Goal: Task Accomplishment & Management: Manage account settings

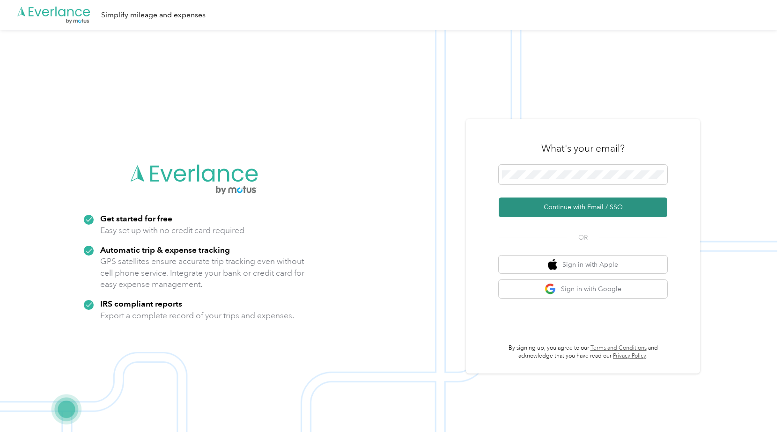
click at [602, 204] on button "Continue with Email / SSO" at bounding box center [582, 208] width 169 height 20
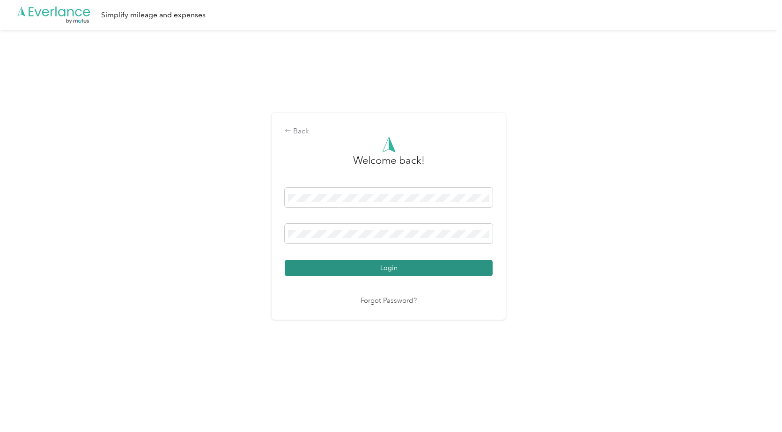
click at [414, 266] on button "Login" at bounding box center [389, 268] width 208 height 16
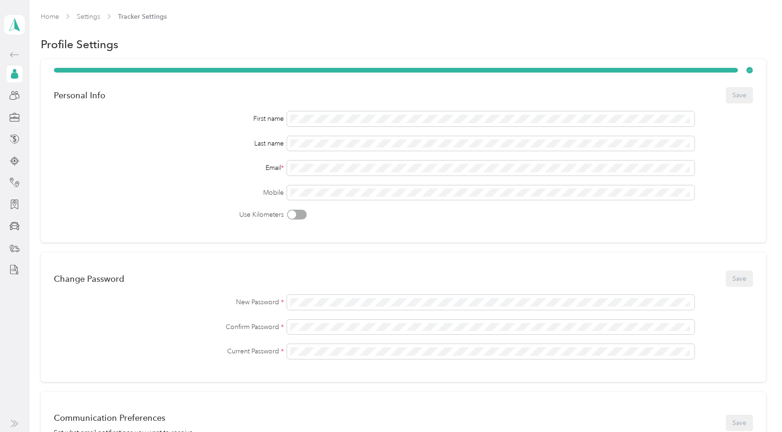
click at [16, 79] on icon at bounding box center [14, 74] width 10 height 10
click at [15, 28] on polygon at bounding box center [17, 24] width 5 height 12
click at [47, 96] on div "Personal dashboard" at bounding box center [43, 98] width 61 height 10
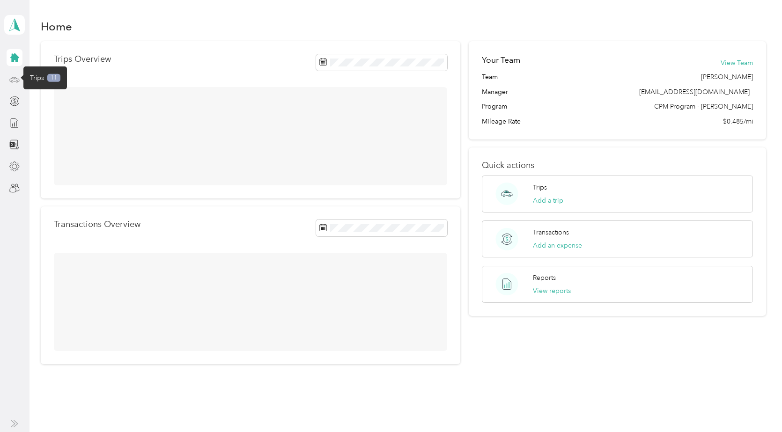
click at [16, 81] on circle at bounding box center [17, 82] width 2 height 2
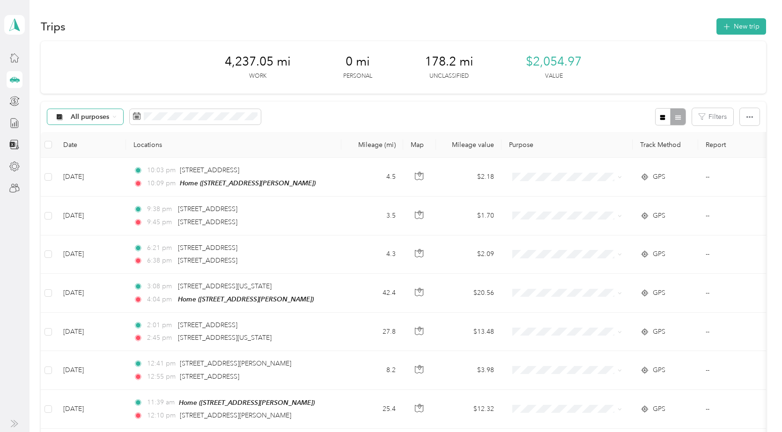
click at [97, 117] on span "All purposes" at bounding box center [90, 117] width 39 height 7
click at [106, 149] on span "Unclassified" at bounding box center [179, 150] width 216 height 10
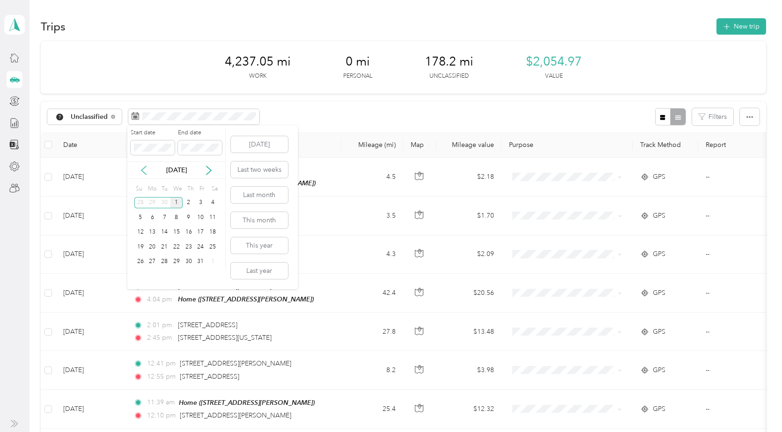
click at [146, 169] on icon at bounding box center [143, 170] width 9 height 9
click at [140, 247] on div "21" at bounding box center [140, 247] width 12 height 12
click at [209, 171] on icon at bounding box center [208, 170] width 9 height 9
click at [145, 169] on icon at bounding box center [143, 170] width 9 height 9
click at [166, 260] on div "30" at bounding box center [164, 262] width 12 height 12
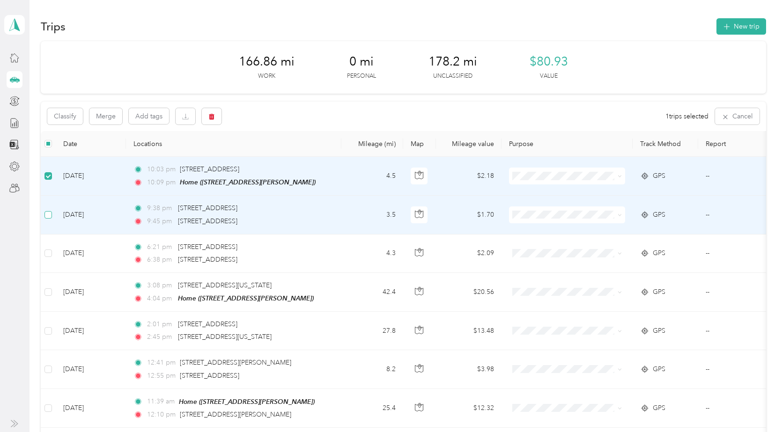
click at [49, 218] on label at bounding box center [47, 215] width 7 height 10
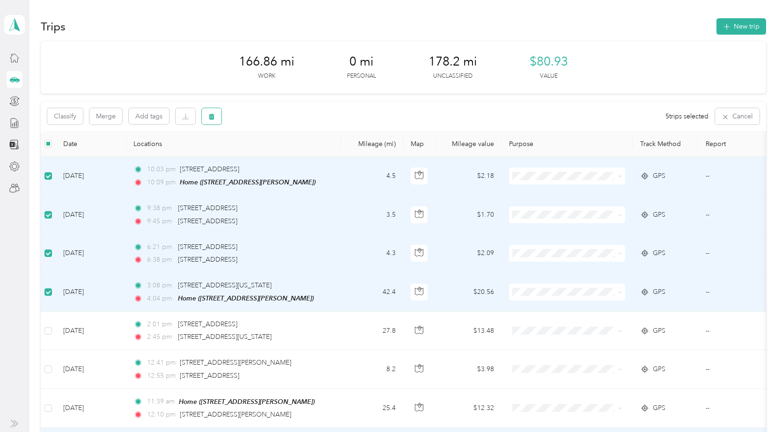
click at [211, 114] on icon "button" at bounding box center [212, 117] width 6 height 6
click at [291, 157] on div "Are you sure you want to delete ALL 5 trip(s)? No Yes" at bounding box center [213, 148] width 168 height 41
drag, startPoint x: 217, startPoint y: 117, endPoint x: 226, endPoint y: 123, distance: 10.5
click at [216, 117] on button "button" at bounding box center [212, 116] width 20 height 16
click at [279, 155] on button "Yes" at bounding box center [281, 155] width 18 height 15
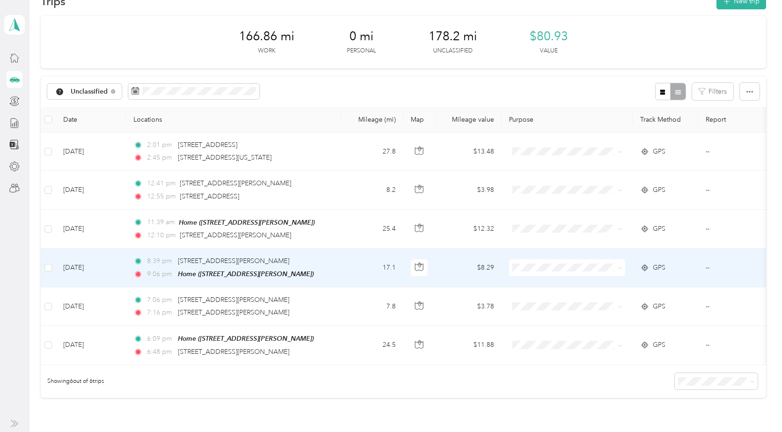
scroll to position [47, 0]
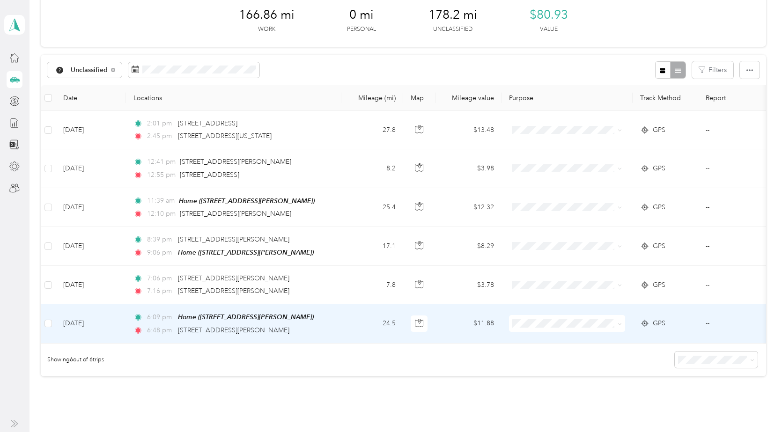
click at [328, 319] on div "6:09 pm Home ([STREET_ADDRESS][PERSON_NAME])" at bounding box center [231, 317] width 197 height 11
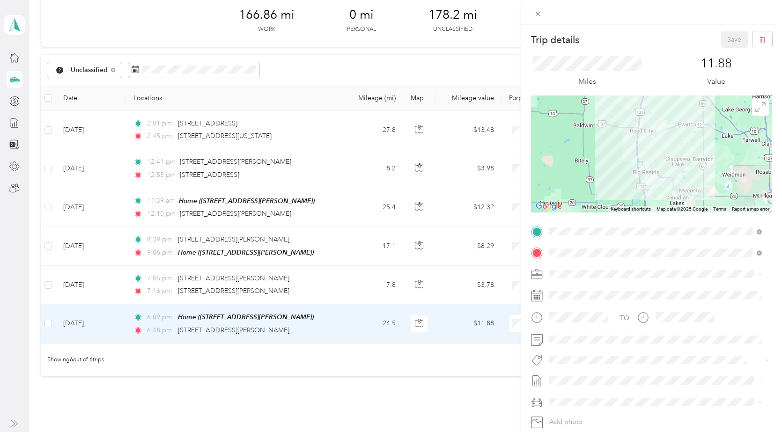
click at [620, 339] on span "630-04 Families First - [GEOGRAPHIC_DATA]" at bounding box center [618, 336] width 132 height 8
click at [631, 349] on div "TEAM White Cloud [GEOGRAPHIC_DATA][PERSON_NAME], [US_STATE], [GEOGRAPHIC_DATA]" at bounding box center [662, 351] width 191 height 33
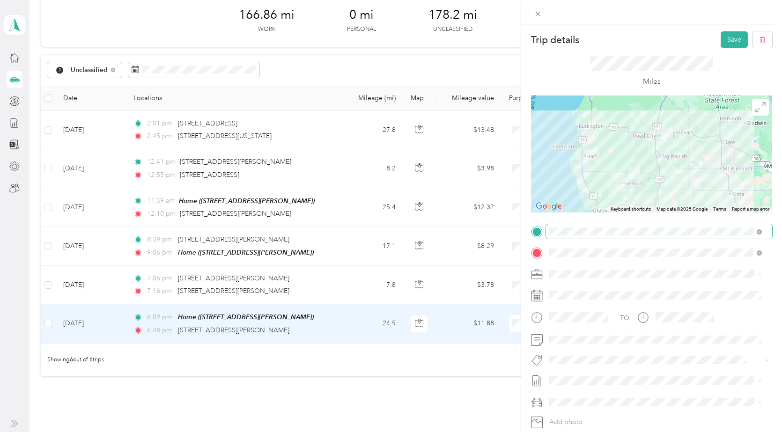
click at [614, 236] on span at bounding box center [659, 231] width 226 height 15
click at [630, 300] on strong "Big Rapids" at bounding box center [615, 299] width 33 height 8
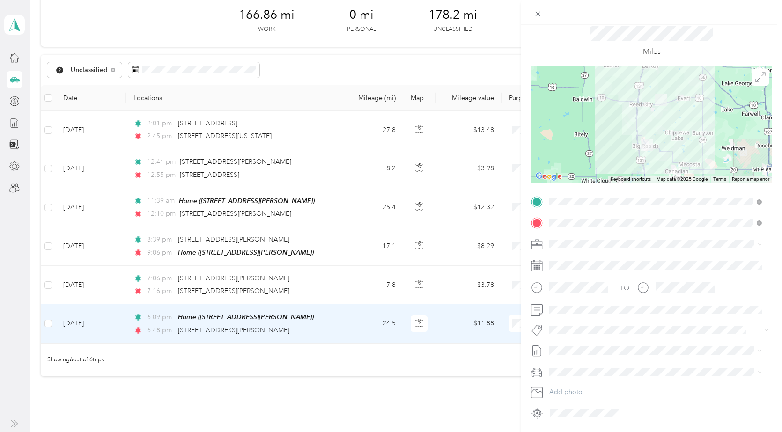
scroll to position [47, 0]
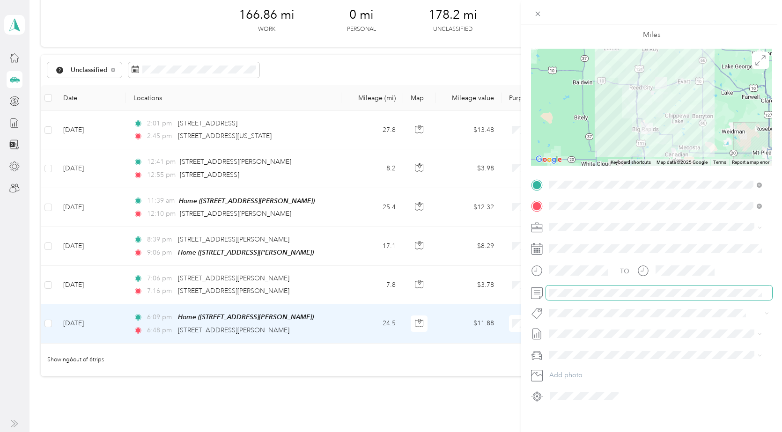
click at [591, 297] on span at bounding box center [659, 293] width 226 height 15
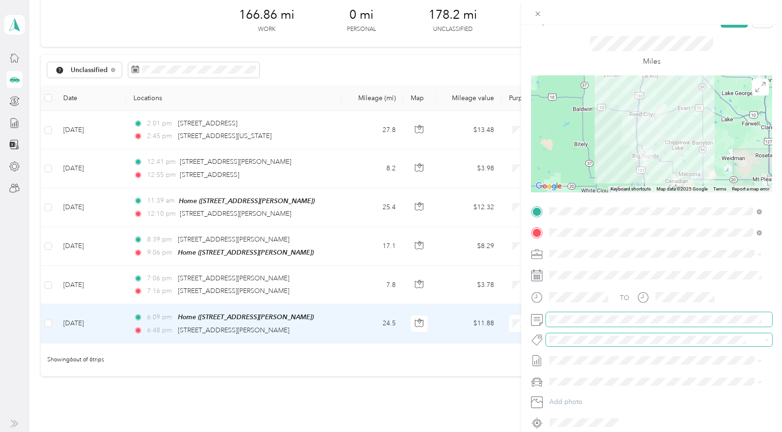
scroll to position [0, 0]
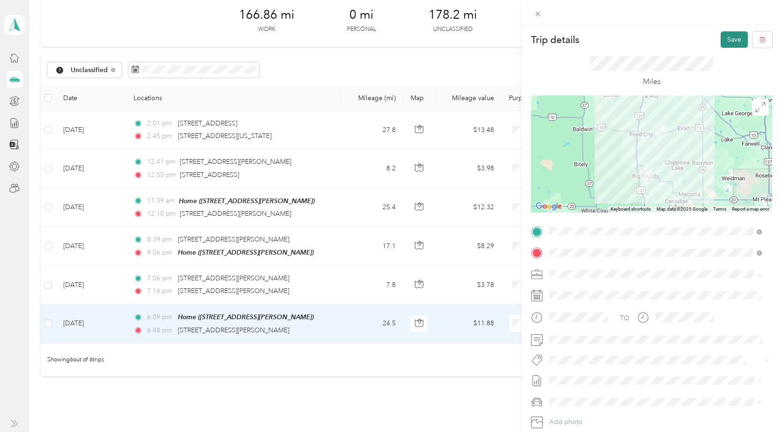
click at [731, 36] on button "Save" at bounding box center [733, 39] width 27 height 16
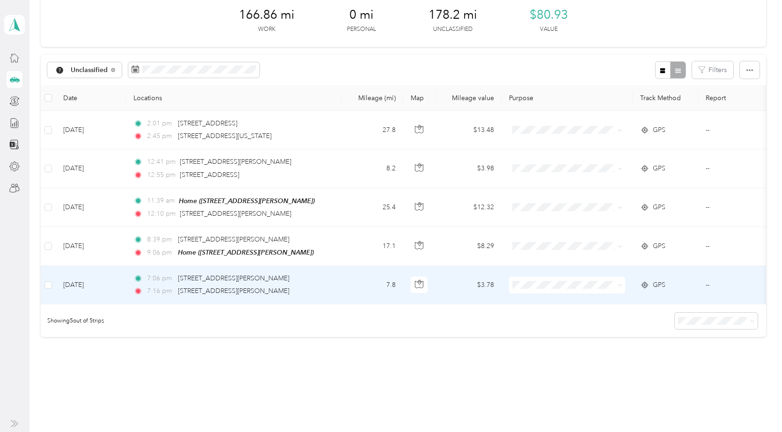
click at [321, 285] on div "7:06 pm [STREET_ADDRESS][PERSON_NAME] 7:16 pm [STREET_ADDRESS][PERSON_NAME]" at bounding box center [231, 284] width 197 height 23
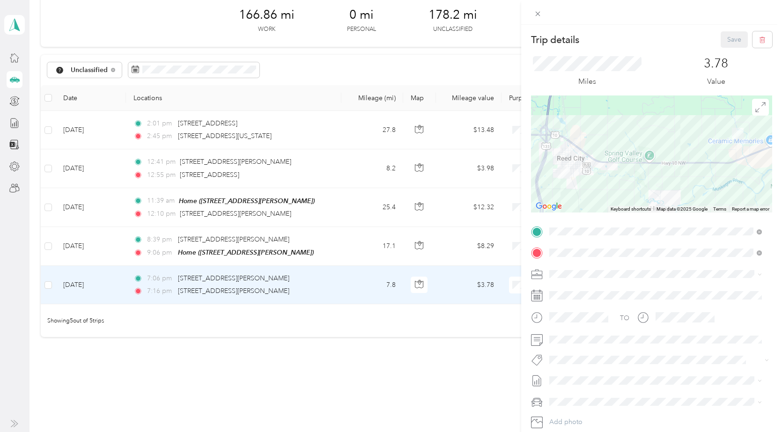
click at [46, 286] on div "Trip details Save This trip cannot be edited because it is either under review,…" at bounding box center [391, 216] width 782 height 432
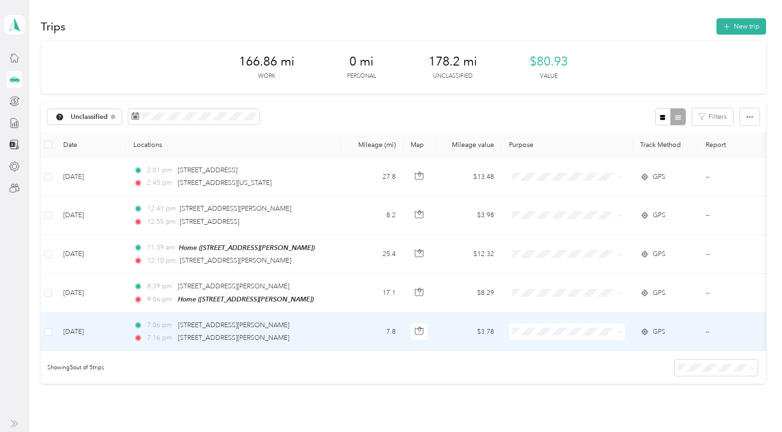
click at [321, 333] on div "7:16 pm [STREET_ADDRESS][PERSON_NAME]" at bounding box center [231, 338] width 197 height 10
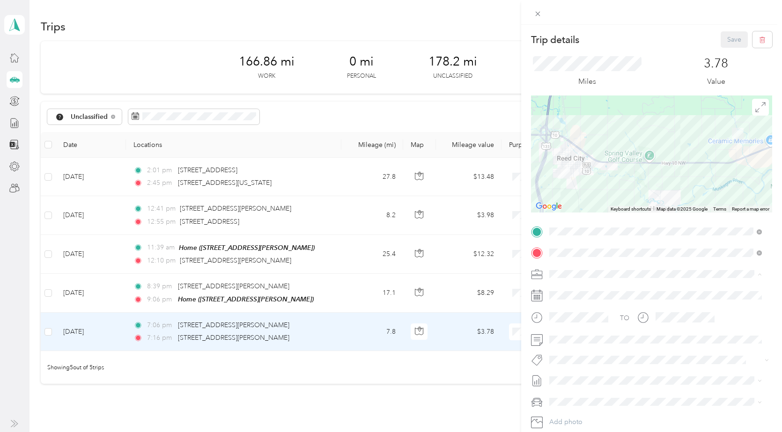
click at [634, 336] on span "630-04 Families First - [GEOGRAPHIC_DATA]" at bounding box center [618, 340] width 132 height 8
click at [723, 44] on button "Save" at bounding box center [733, 39] width 27 height 16
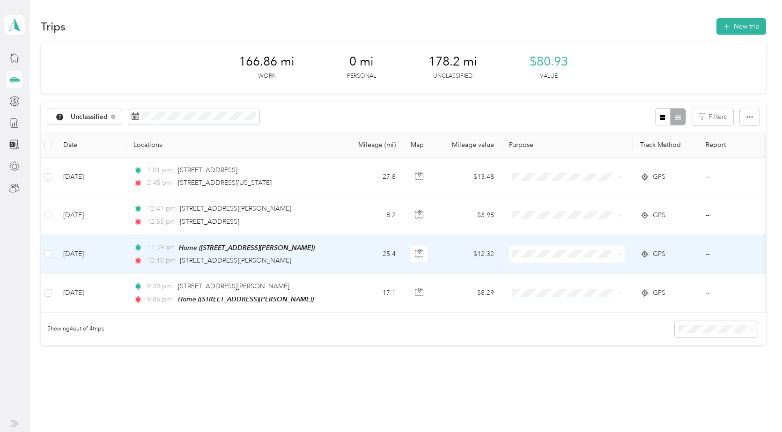
click at [331, 252] on td "11:39 am Home ([STREET_ADDRESS][PERSON_NAME]) 12:10 pm [STREET_ADDRESS][PERSON_…" at bounding box center [233, 254] width 215 height 39
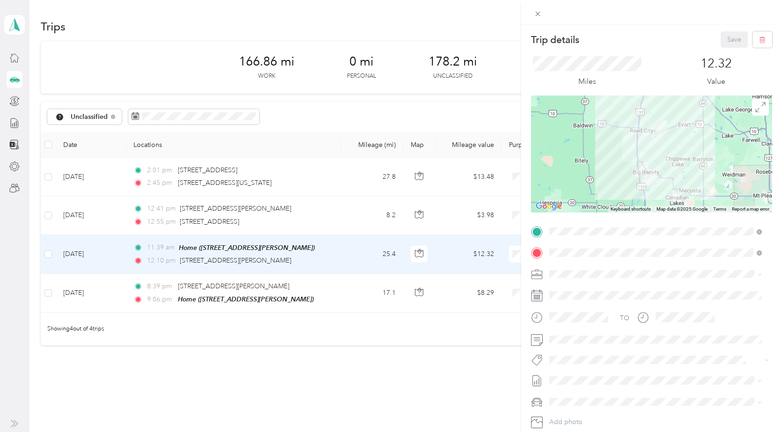
click at [339, 293] on div "Trip details Save This trip cannot be edited because it is either under review,…" at bounding box center [391, 216] width 782 height 432
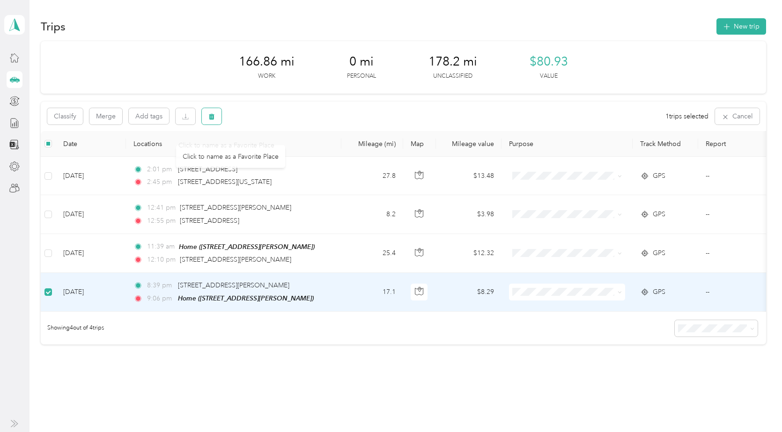
click at [213, 120] on button "button" at bounding box center [212, 116] width 20 height 16
click at [282, 158] on button "Yes" at bounding box center [281, 155] width 18 height 15
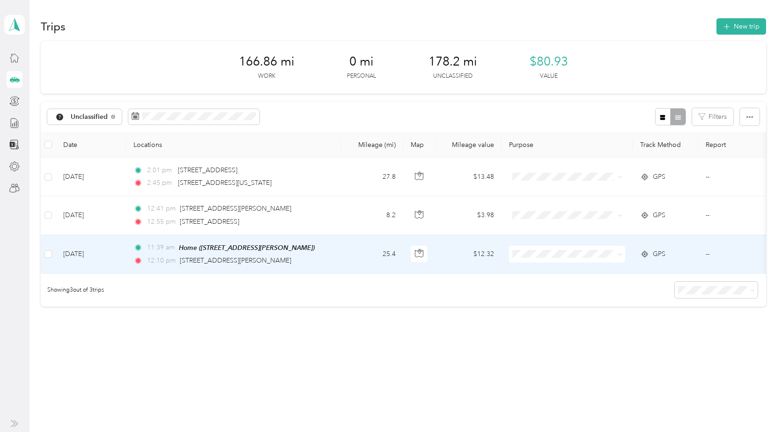
click at [330, 259] on div "12:10 pm [STREET_ADDRESS][PERSON_NAME]" at bounding box center [231, 261] width 197 height 10
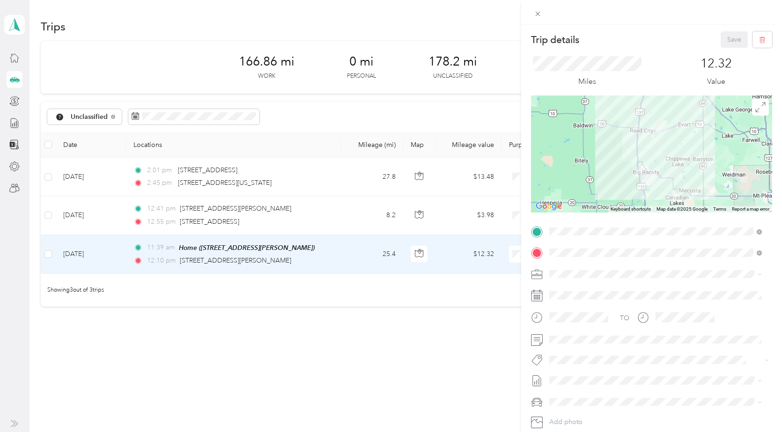
click at [619, 337] on span "630-04 Families First - [GEOGRAPHIC_DATA]" at bounding box center [618, 337] width 132 height 8
click at [648, 277] on div "TEAM [GEOGRAPHIC_DATA], [US_STATE], [GEOGRAPHIC_DATA]" at bounding box center [614, 275] width 94 height 23
click at [726, 40] on button "Save" at bounding box center [733, 39] width 27 height 16
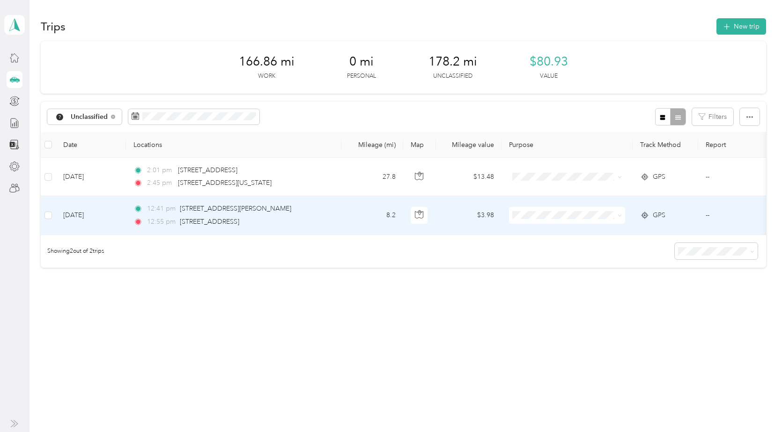
click at [323, 217] on div "12:55 pm [STREET_ADDRESS]" at bounding box center [231, 222] width 197 height 10
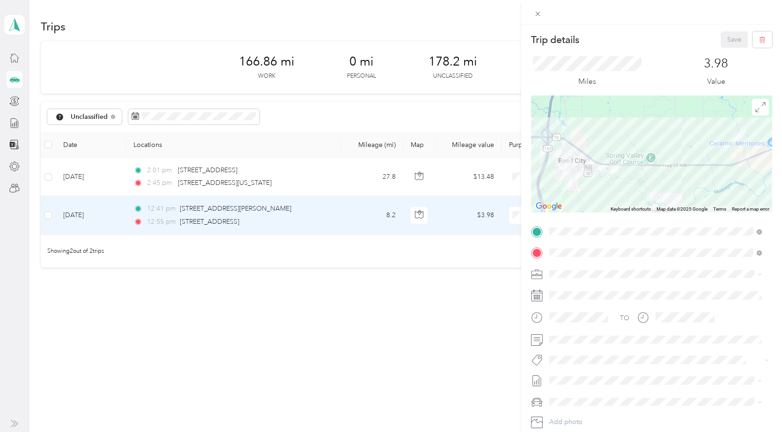
click at [631, 342] on li "630-04 Families First - [GEOGRAPHIC_DATA]" at bounding box center [655, 339] width 219 height 16
click at [735, 38] on button "Save" at bounding box center [733, 39] width 27 height 16
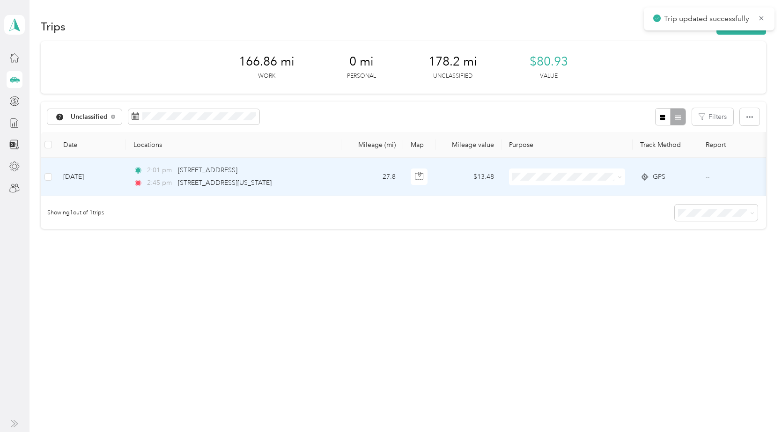
click at [330, 174] on div "2:01 pm [STREET_ADDRESS]" at bounding box center [231, 170] width 197 height 10
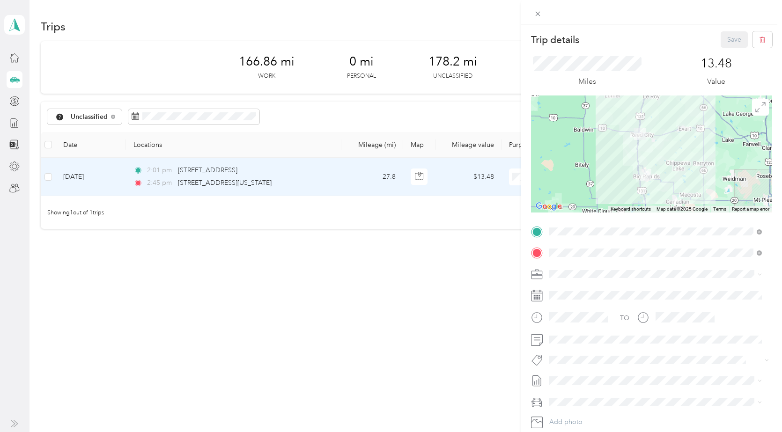
click at [652, 336] on div "TEAM [GEOGRAPHIC_DATA], [US_STATE], [GEOGRAPHIC_DATA]" at bounding box center [614, 332] width 94 height 23
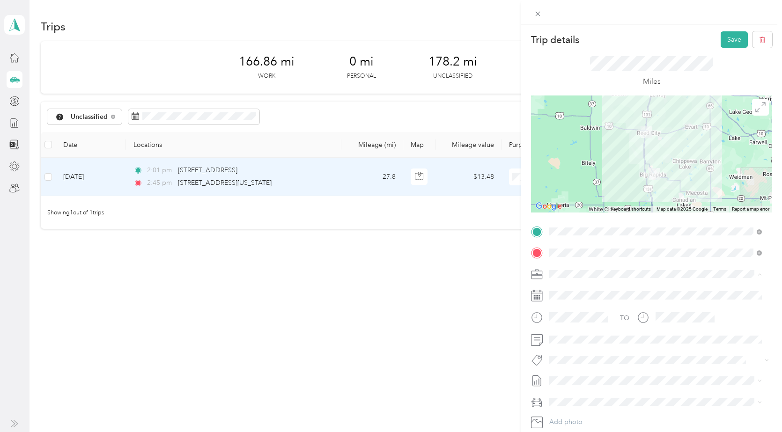
click at [598, 337] on span "630-04 Families First - [GEOGRAPHIC_DATA]" at bounding box center [618, 340] width 132 height 8
click at [754, 46] on button "button" at bounding box center [762, 39] width 20 height 16
click at [730, 50] on button "Yes" at bounding box center [727, 51] width 18 height 15
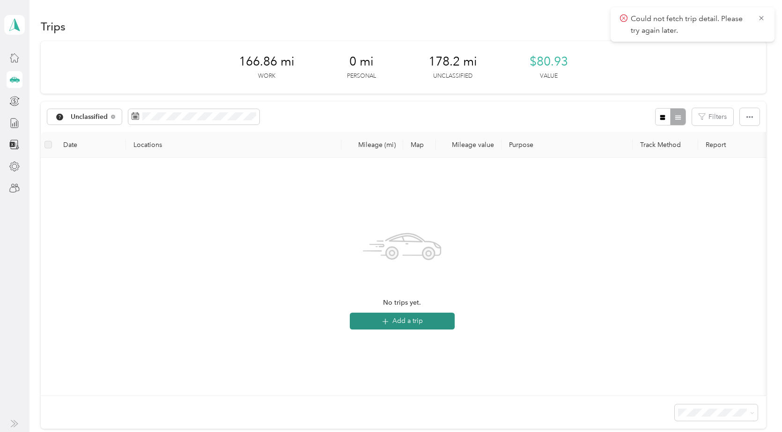
click at [406, 319] on button "Add a trip" at bounding box center [402, 321] width 105 height 17
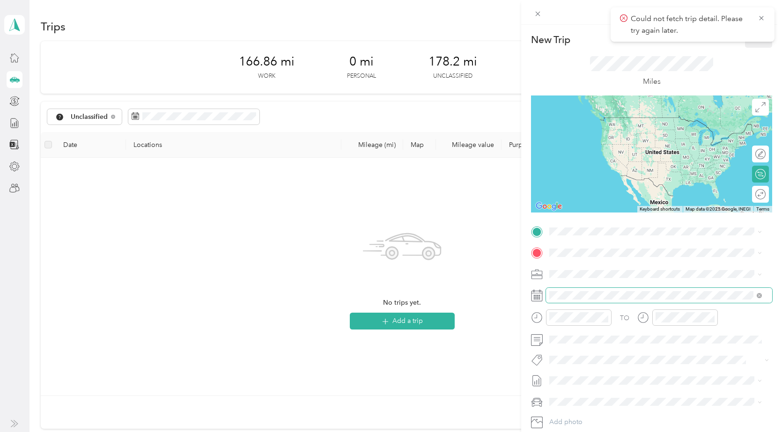
click at [575, 291] on span at bounding box center [659, 295] width 226 height 15
click at [399, 250] on div "New Trip Save This trip cannot be edited because it is either under review, app…" at bounding box center [391, 216] width 782 height 432
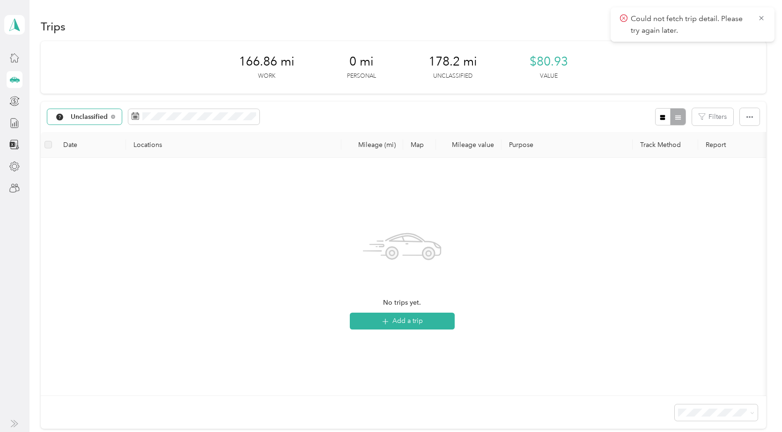
click at [99, 117] on span "Unclassified" at bounding box center [89, 117] width 37 height 7
click at [114, 219] on ol "All purposes Unclassified 620-35 Family Reunification - Cass 620-26 Family Reun…" at bounding box center [170, 189] width 246 height 131
click at [110, 117] on div "Unclassified" at bounding box center [84, 117] width 74 height 16
click at [136, 215] on span "630-04 Families First - [GEOGRAPHIC_DATA]" at bounding box center [179, 216] width 216 height 10
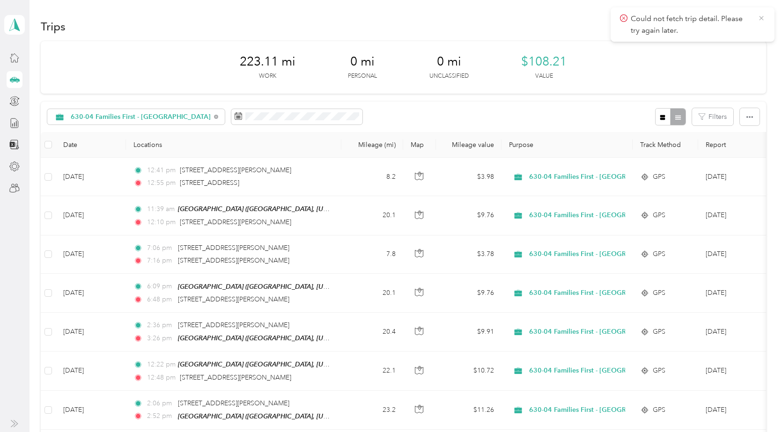
click at [760, 18] on icon at bounding box center [760, 18] width 7 height 8
click at [737, 27] on button "New trip" at bounding box center [741, 26] width 50 height 16
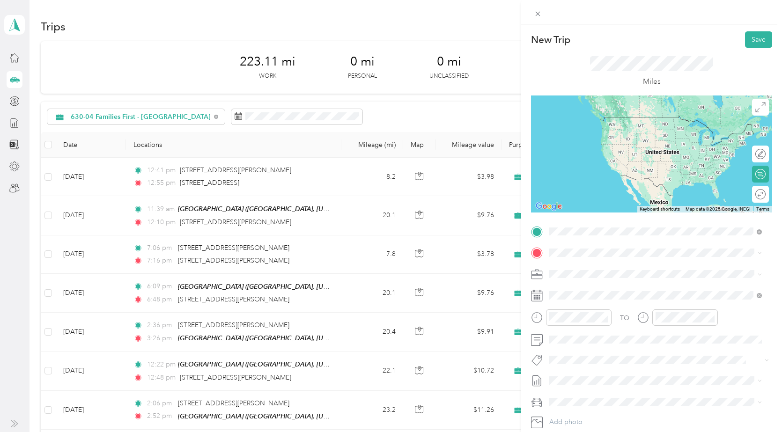
click at [627, 270] on span "[STREET_ADDRESS][US_STATE]" at bounding box center [614, 265] width 94 height 8
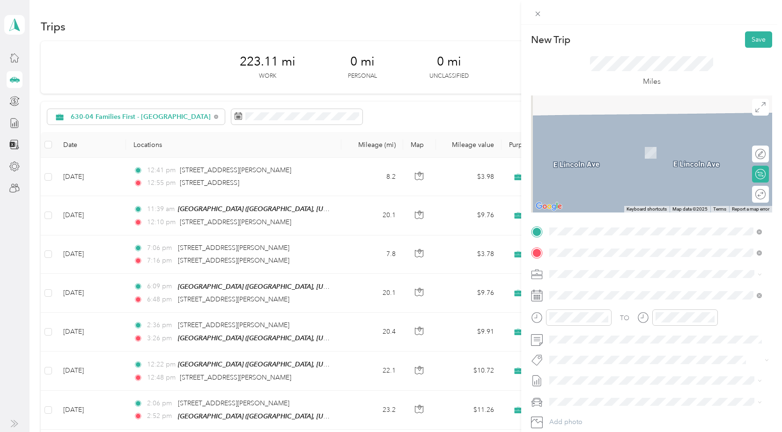
click at [618, 285] on span "[STREET_ADDRESS][PERSON_NAME][US_STATE]" at bounding box center [640, 286] width 146 height 8
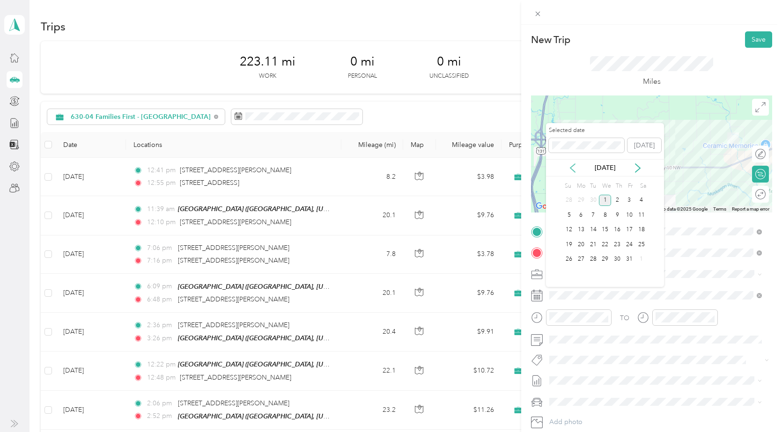
click at [570, 167] on icon at bounding box center [572, 168] width 5 height 8
click at [630, 243] on div "26" at bounding box center [629, 245] width 12 height 12
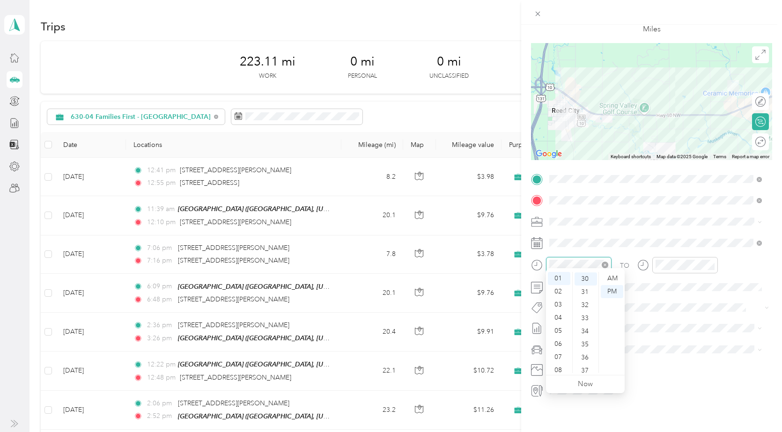
scroll to position [393, 0]
click at [562, 291] on div "02" at bounding box center [559, 291] width 22 height 13
click at [586, 279] on div "00" at bounding box center [585, 278] width 22 height 13
click at [615, 290] on div "PM" at bounding box center [612, 291] width 22 height 13
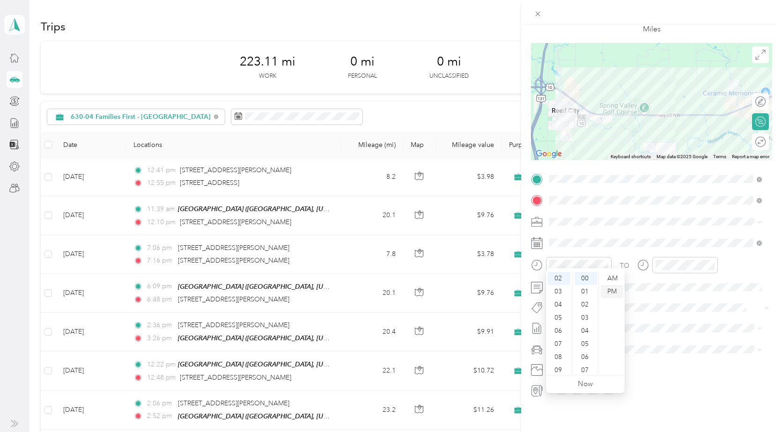
click at [613, 292] on div "PM" at bounding box center [612, 291] width 22 height 13
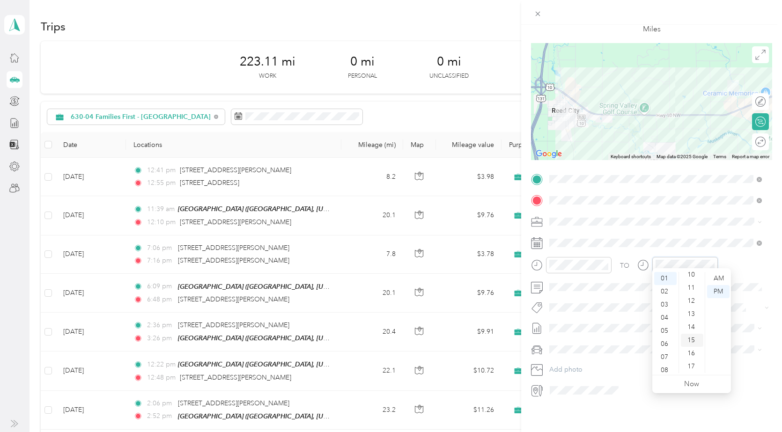
scroll to position [112, 0]
click at [693, 363] on div "15" at bounding box center [692, 362] width 22 height 13
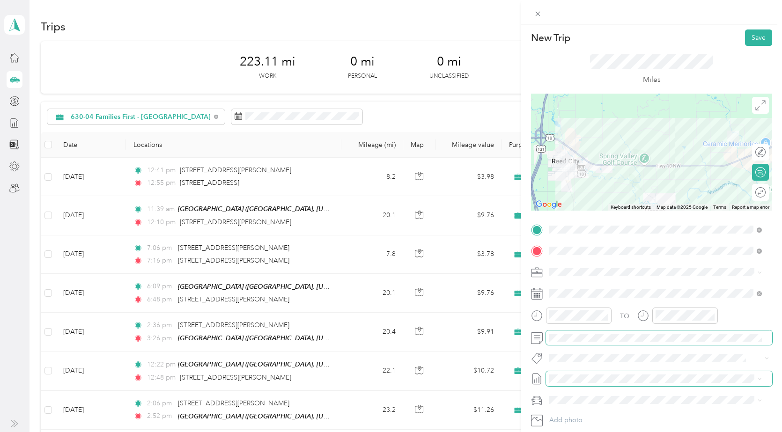
scroll to position [0, 0]
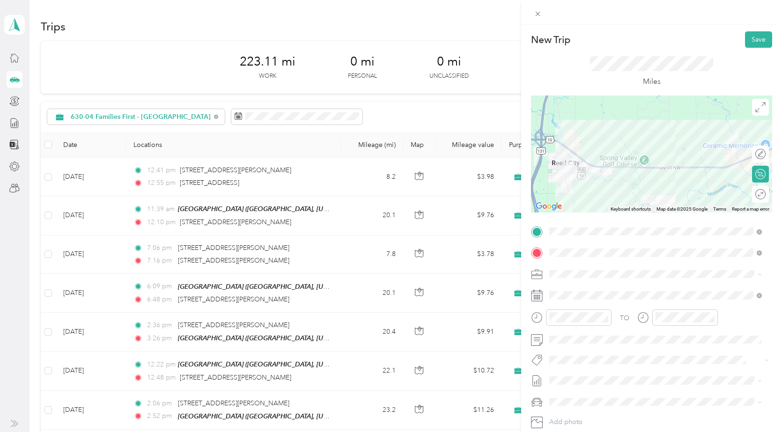
click at [647, 341] on span "630-04 Families First - [GEOGRAPHIC_DATA]" at bounding box center [618, 340] width 132 height 8
click at [746, 33] on button "Save" at bounding box center [758, 39] width 27 height 16
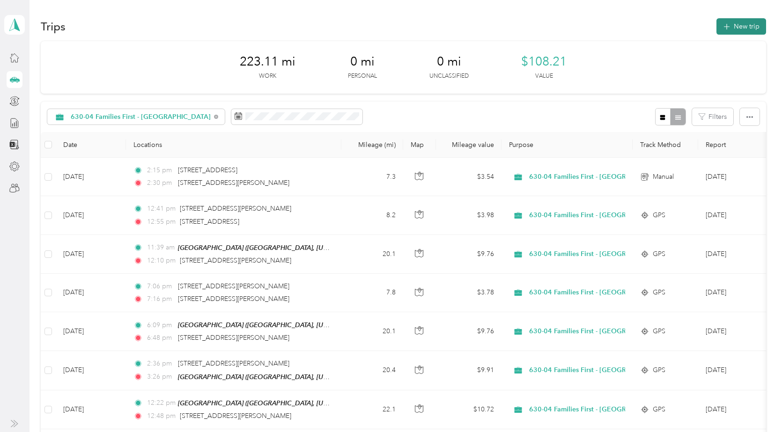
click at [743, 22] on button "New trip" at bounding box center [741, 26] width 50 height 16
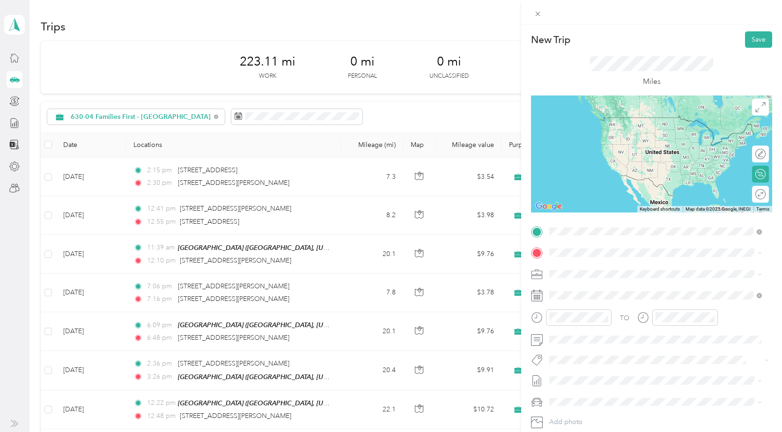
click at [583, 265] on span "[STREET_ADDRESS][PERSON_NAME][US_STATE]" at bounding box center [640, 265] width 146 height 8
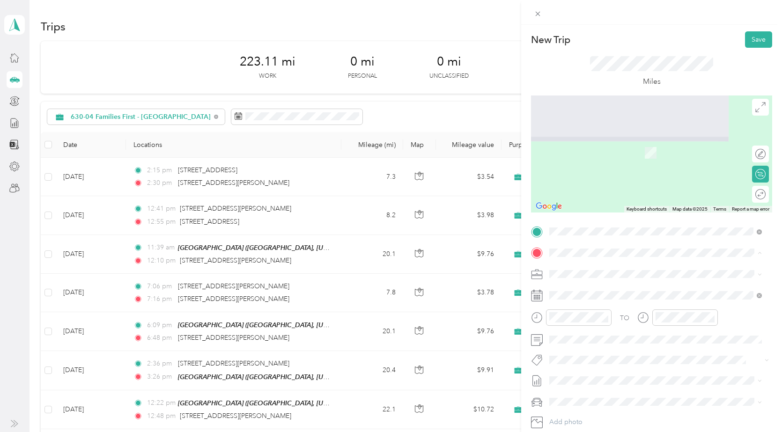
click at [587, 292] on span "TEAM" at bounding box center [581, 291] width 16 height 8
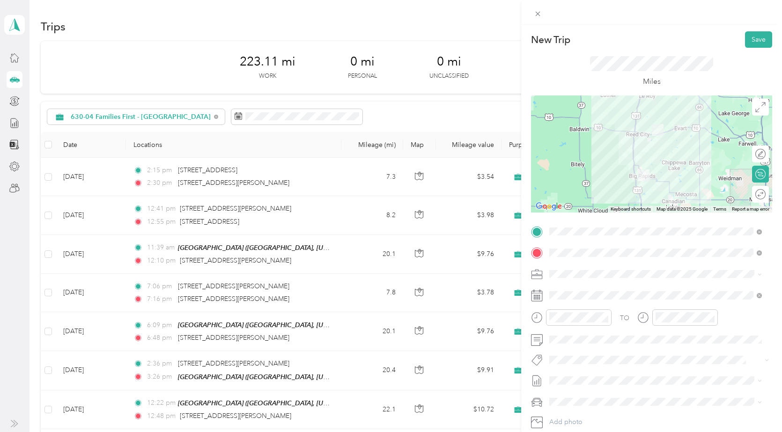
click at [622, 341] on span "630-04 Families First - [GEOGRAPHIC_DATA]" at bounding box center [618, 340] width 132 height 8
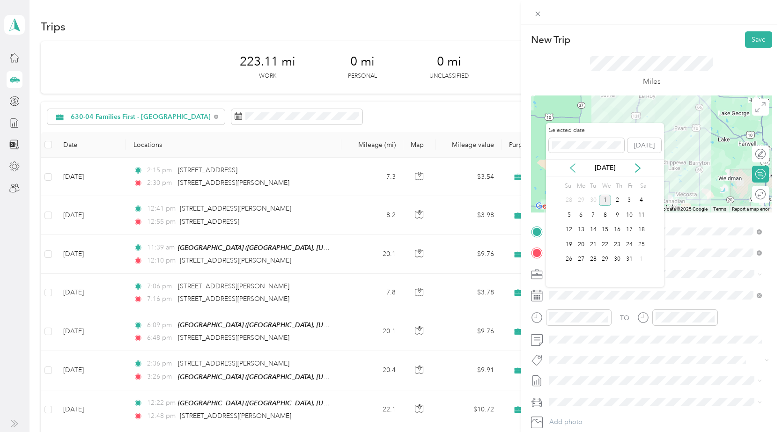
click at [574, 168] on icon at bounding box center [572, 167] width 9 height 9
click at [630, 243] on div "26" at bounding box center [629, 245] width 12 height 12
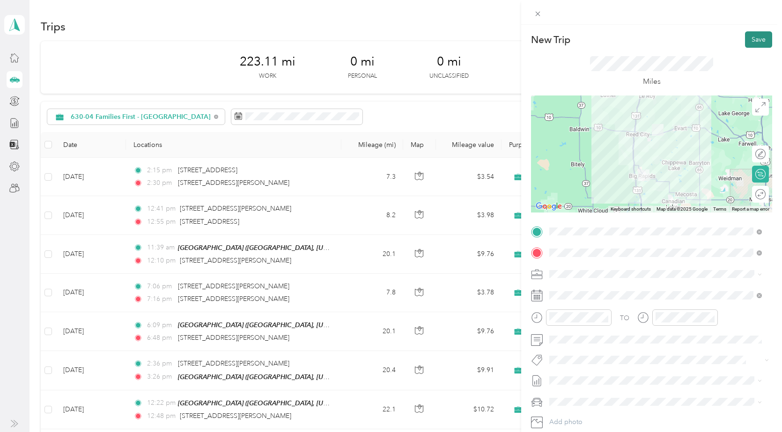
click at [749, 44] on button "Save" at bounding box center [758, 39] width 27 height 16
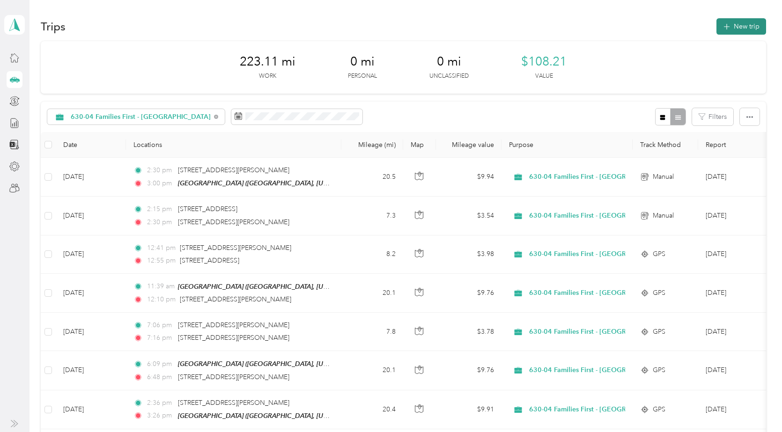
click at [743, 27] on button "New trip" at bounding box center [741, 26] width 50 height 16
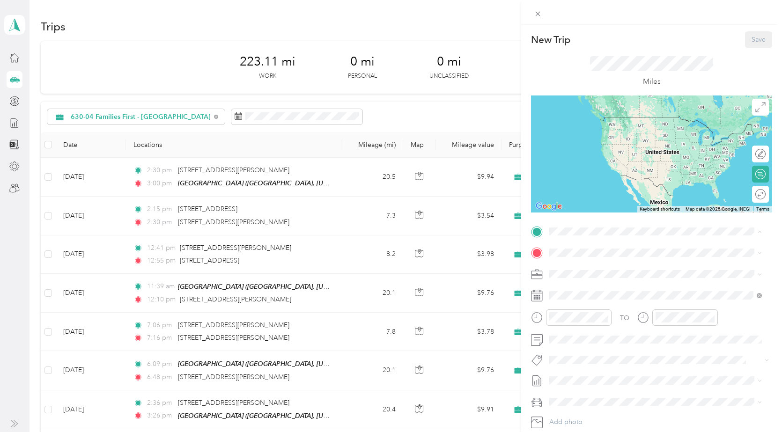
click at [616, 273] on div "TEAM Big Rapids" at bounding box center [614, 270] width 94 height 12
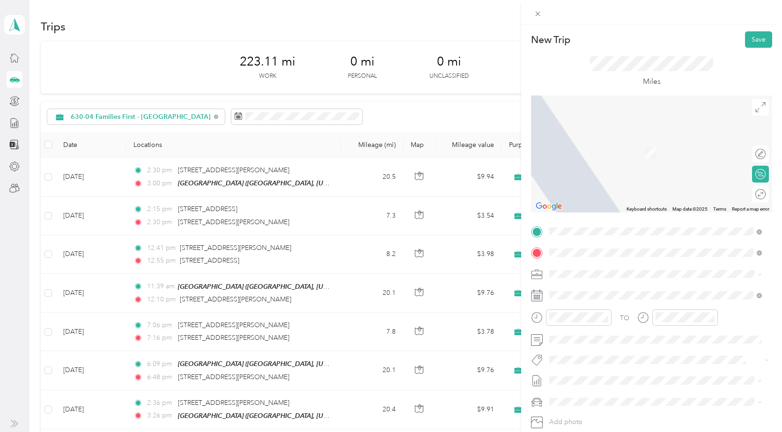
click at [615, 285] on span "[STREET_ADDRESS][PERSON_NAME][US_STATE]" at bounding box center [640, 286] width 146 height 8
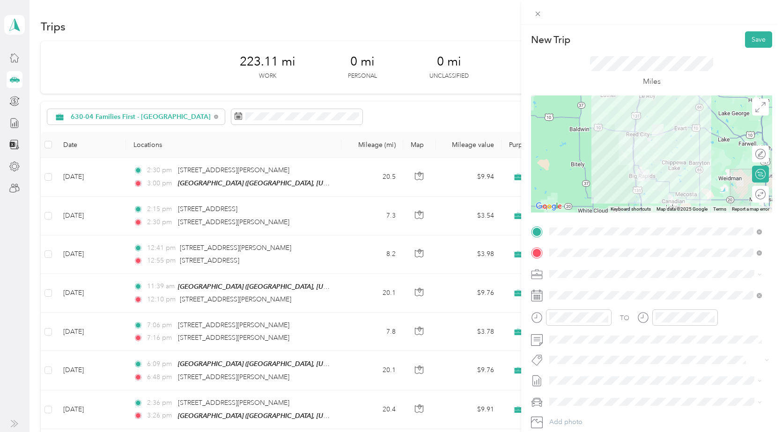
click at [619, 270] on span at bounding box center [659, 274] width 226 height 15
click at [636, 337] on span "630-04 Families First - [GEOGRAPHIC_DATA]" at bounding box center [618, 339] width 132 height 8
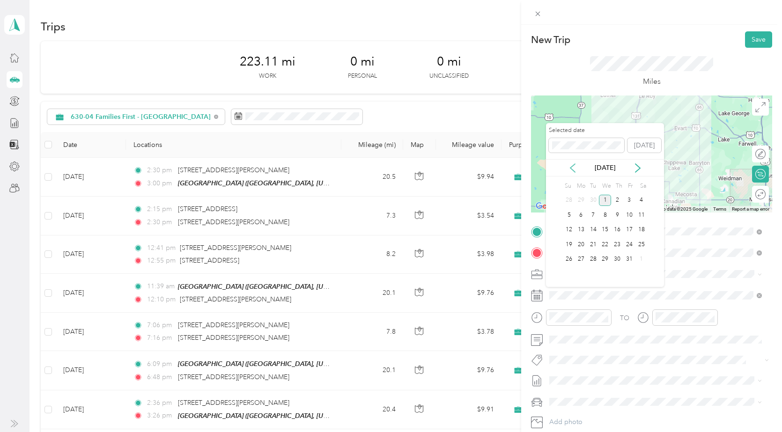
click at [572, 166] on icon at bounding box center [572, 167] width 9 height 9
click at [631, 244] on div "26" at bounding box center [629, 245] width 12 height 12
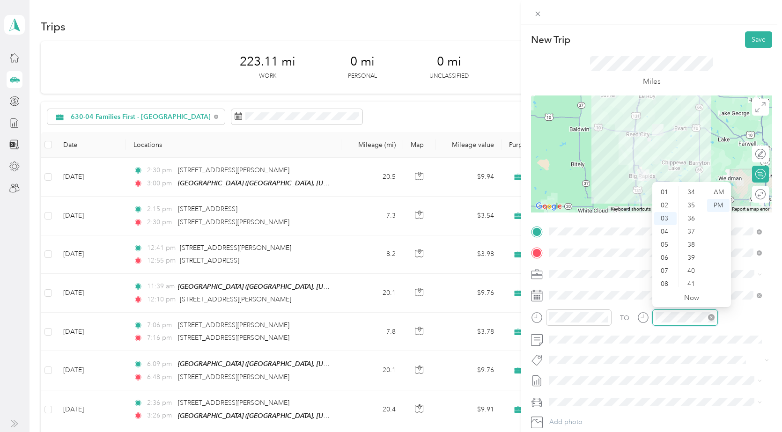
scroll to position [393, 0]
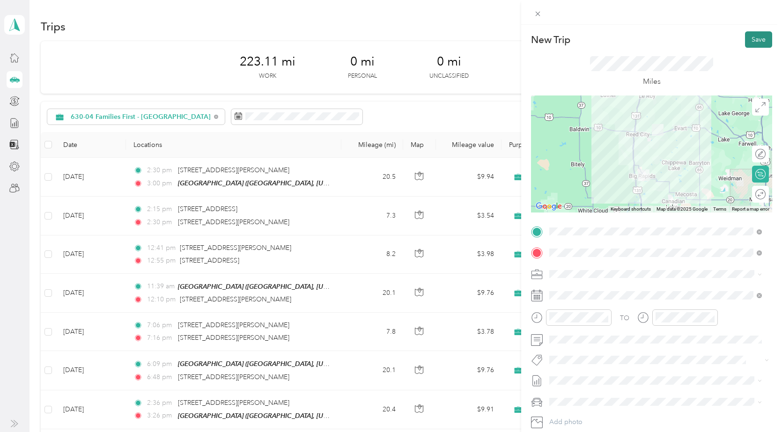
click at [754, 40] on button "Save" at bounding box center [758, 39] width 27 height 16
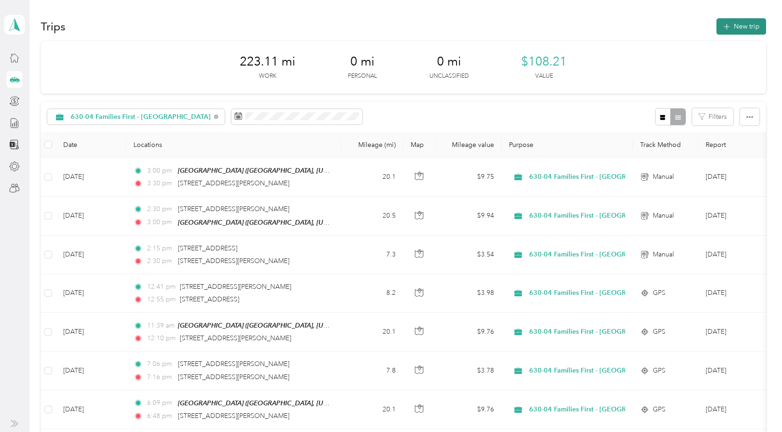
click at [731, 29] on button "New trip" at bounding box center [741, 26] width 50 height 16
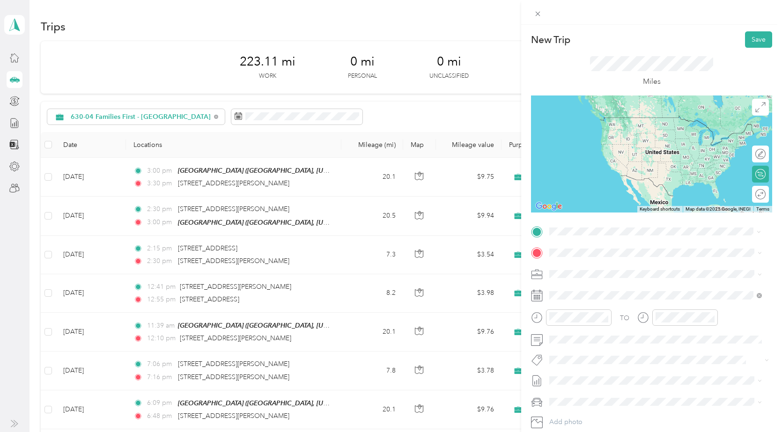
click at [612, 266] on span "[STREET_ADDRESS][PERSON_NAME][US_STATE]" at bounding box center [640, 265] width 146 height 8
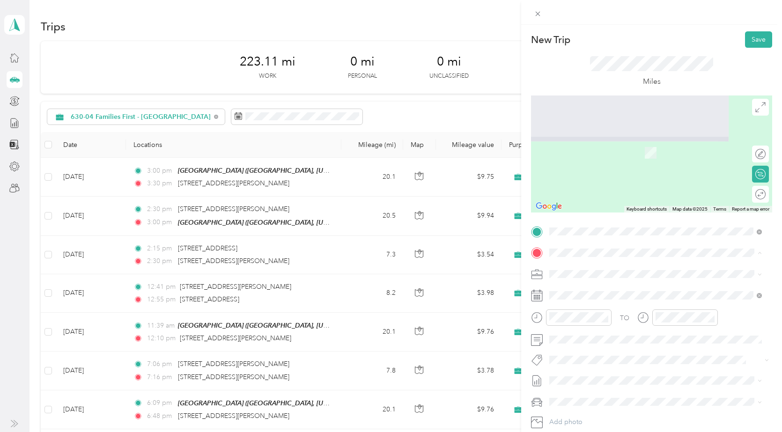
click at [608, 300] on div "TEAM [GEOGRAPHIC_DATA], [US_STATE], [GEOGRAPHIC_DATA]" at bounding box center [614, 297] width 94 height 23
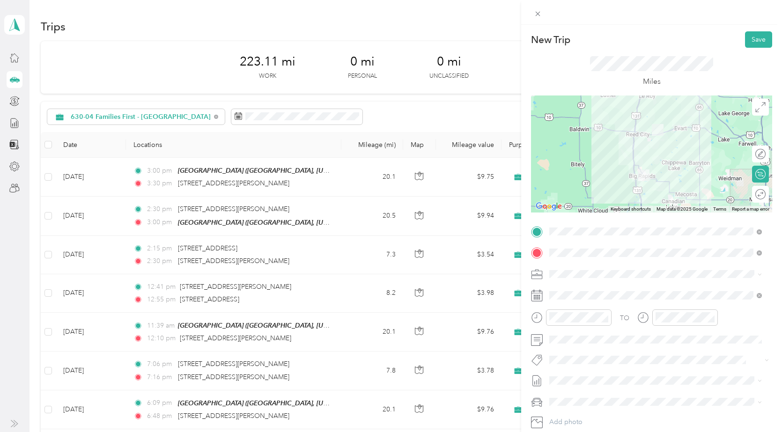
click at [623, 334] on li "630-04 Families First - [GEOGRAPHIC_DATA]" at bounding box center [655, 338] width 219 height 16
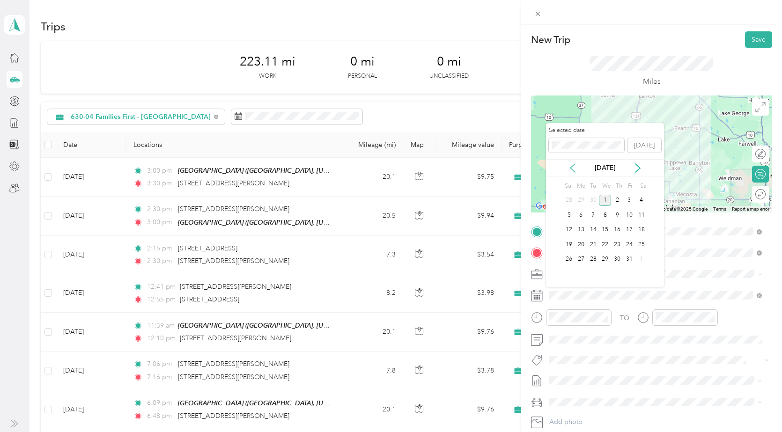
click at [573, 167] on icon at bounding box center [572, 167] width 9 height 9
drag, startPoint x: 629, startPoint y: 245, endPoint x: 628, endPoint y: 250, distance: 5.3
click at [630, 245] on div "26" at bounding box center [629, 245] width 12 height 12
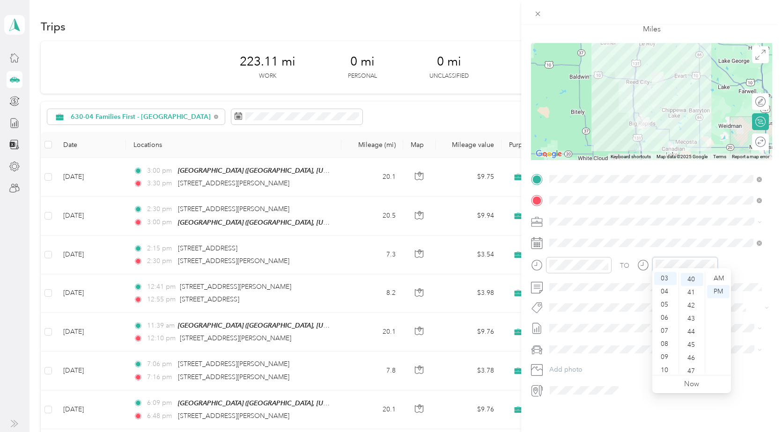
scroll to position [524, 0]
click at [755, 292] on div "TO Add photo" at bounding box center [651, 285] width 241 height 226
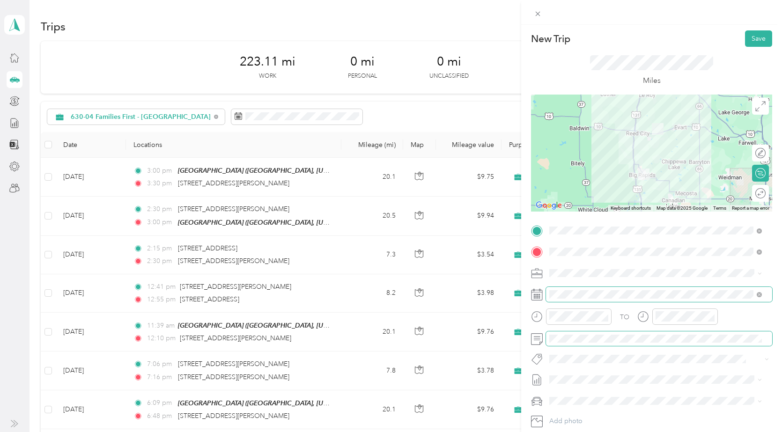
scroll to position [0, 0]
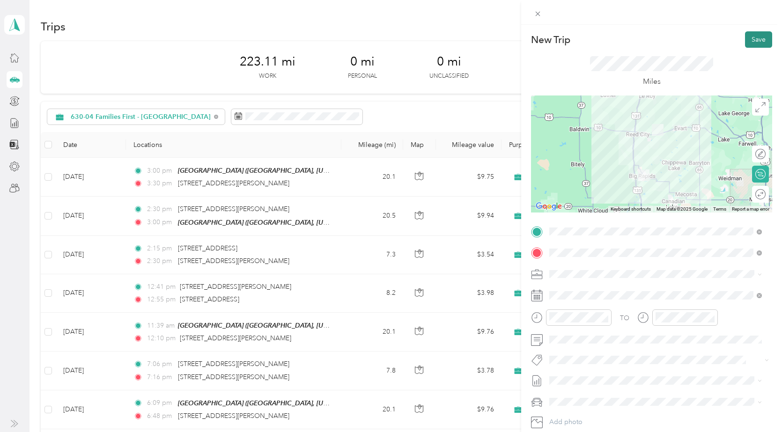
click at [755, 36] on button "Save" at bounding box center [758, 39] width 27 height 16
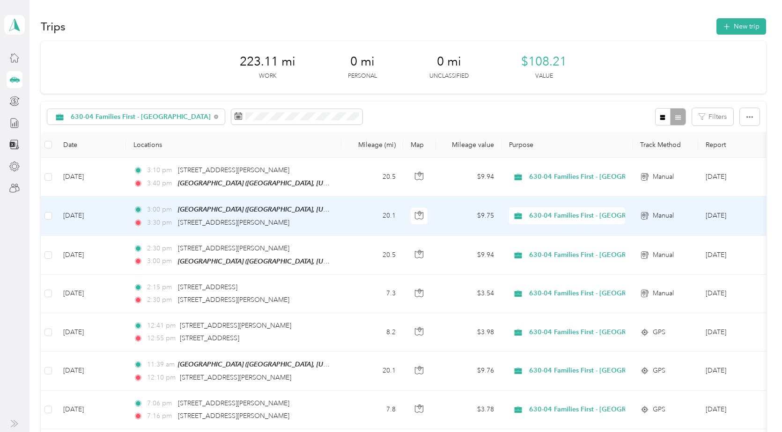
click at [343, 212] on td "20.1" at bounding box center [372, 216] width 62 height 39
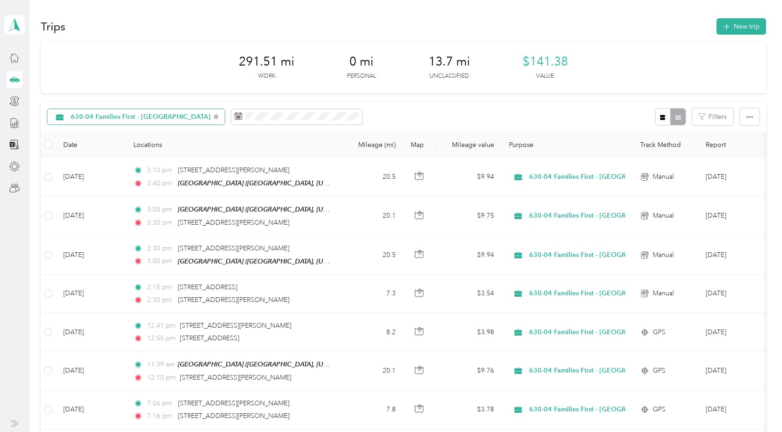
click at [147, 119] on span "630-04 Families First - [GEOGRAPHIC_DATA]" at bounding box center [141, 117] width 140 height 7
click at [122, 145] on li "Unclassified" at bounding box center [170, 149] width 246 height 16
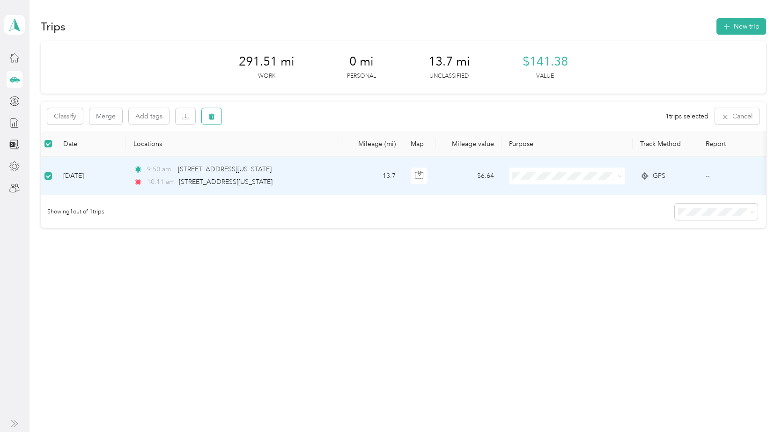
click at [210, 114] on icon "button" at bounding box center [211, 116] width 7 height 7
click at [277, 156] on button "Yes" at bounding box center [281, 155] width 18 height 15
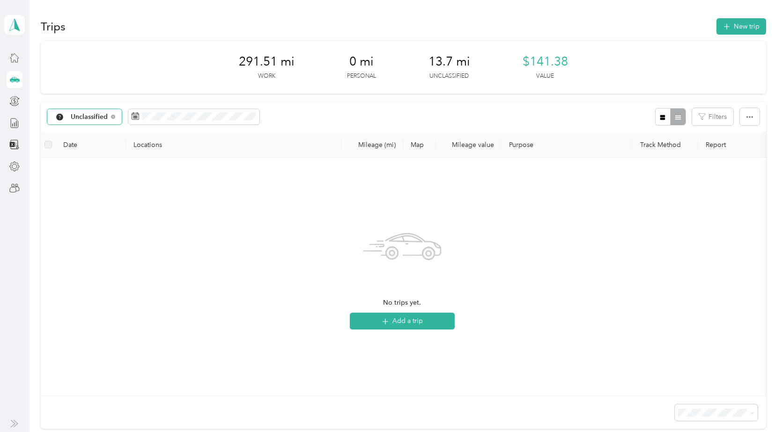
click at [106, 114] on span "Unclassified" at bounding box center [89, 117] width 37 height 7
click at [105, 213] on span "630-04 Families First - [GEOGRAPHIC_DATA]" at bounding box center [179, 212] width 216 height 10
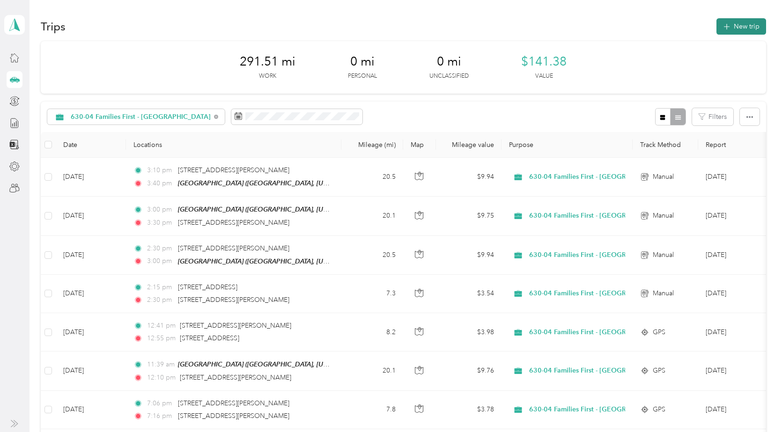
click at [754, 29] on button "New trip" at bounding box center [741, 26] width 50 height 16
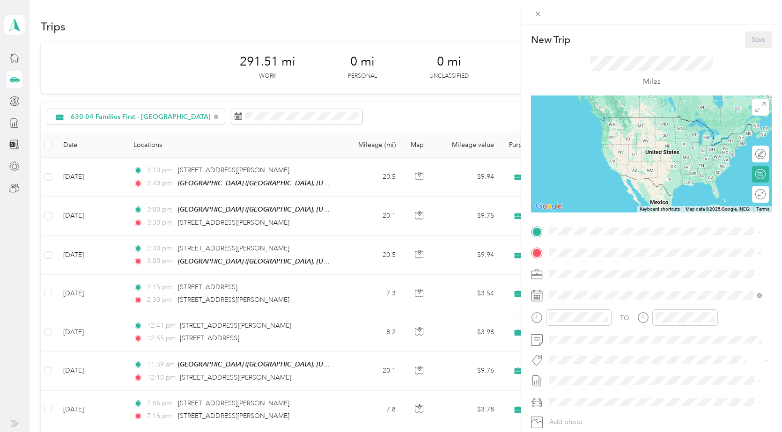
click at [624, 276] on div "TEAM [GEOGRAPHIC_DATA], [US_STATE], [GEOGRAPHIC_DATA]" at bounding box center [614, 275] width 94 height 23
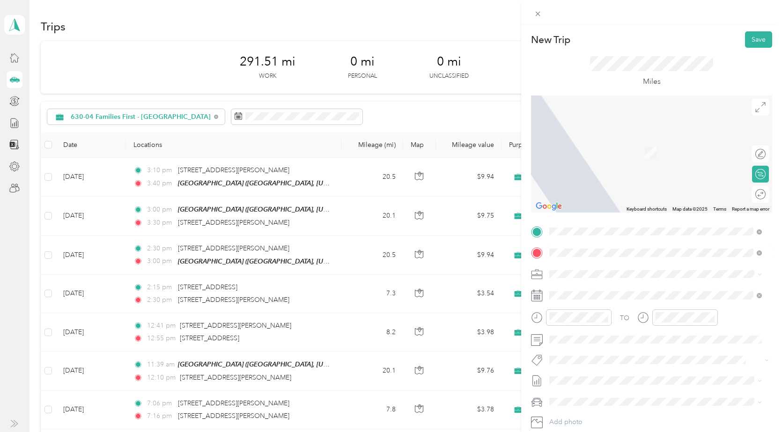
click at [613, 289] on span "[STREET_ADDRESS][PERSON_NAME][US_STATE]" at bounding box center [640, 286] width 146 height 8
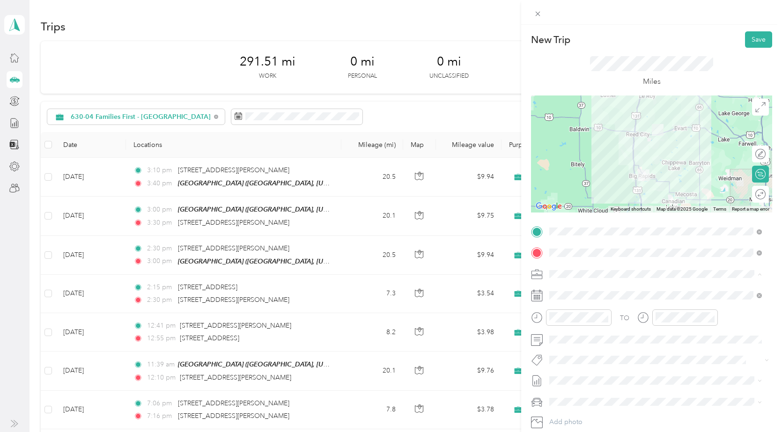
click at [635, 339] on span "630-04 Families First - [GEOGRAPHIC_DATA]" at bounding box center [618, 340] width 132 height 8
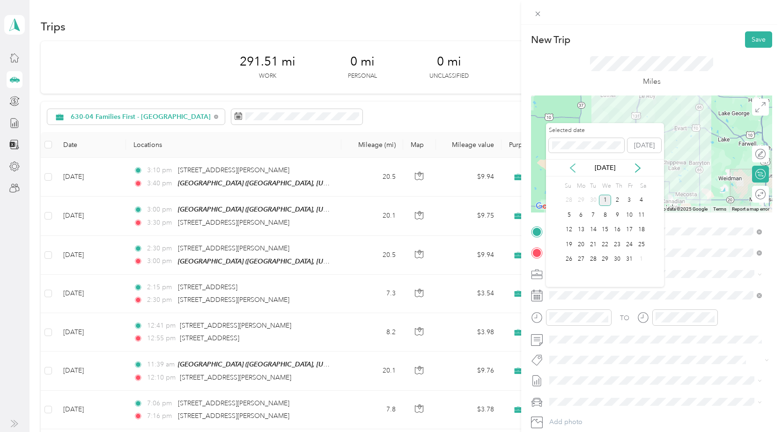
click at [574, 169] on icon at bounding box center [572, 167] width 9 height 9
click at [582, 259] on div "29" at bounding box center [581, 260] width 12 height 12
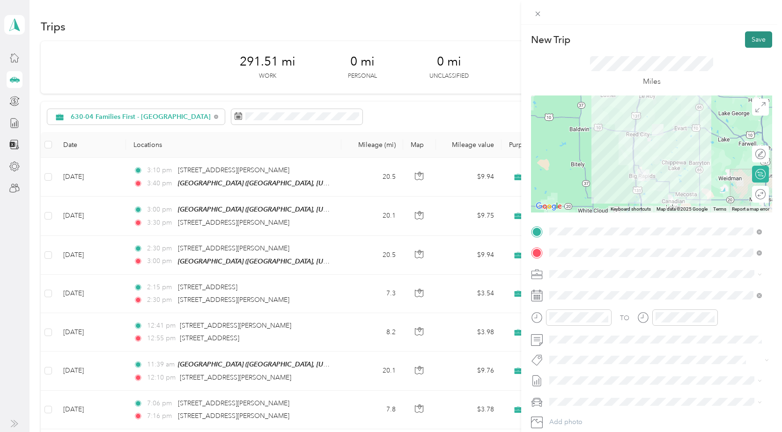
click at [746, 41] on button "Save" at bounding box center [758, 39] width 27 height 16
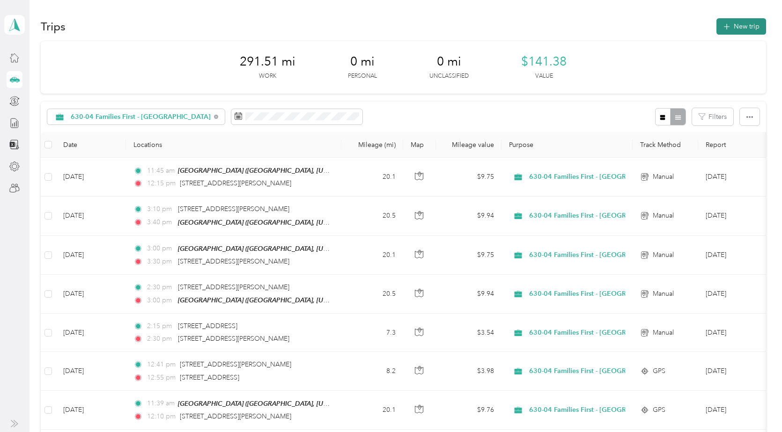
click at [750, 23] on button "New trip" at bounding box center [741, 26] width 50 height 16
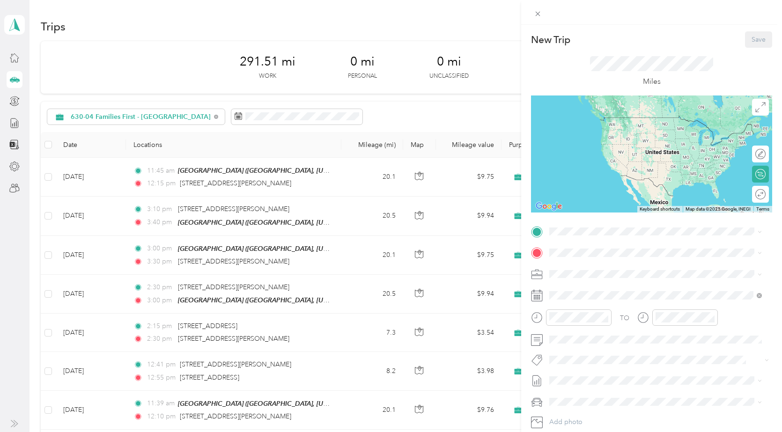
click at [614, 279] on span "[STREET_ADDRESS][US_STATE]" at bounding box center [614, 282] width 94 height 8
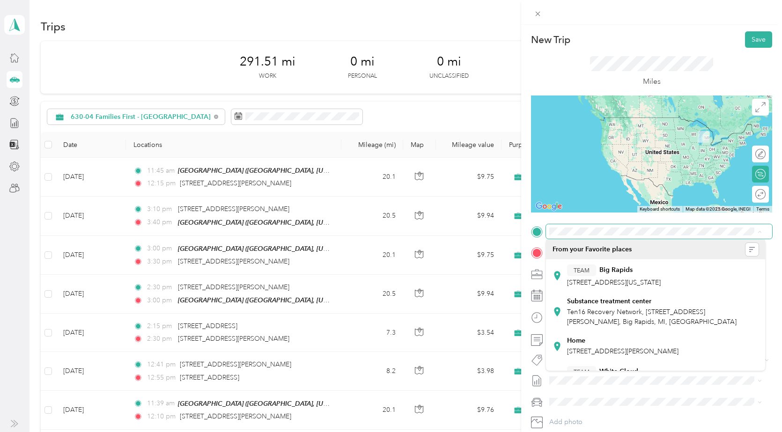
click at [633, 237] on span at bounding box center [659, 231] width 226 height 15
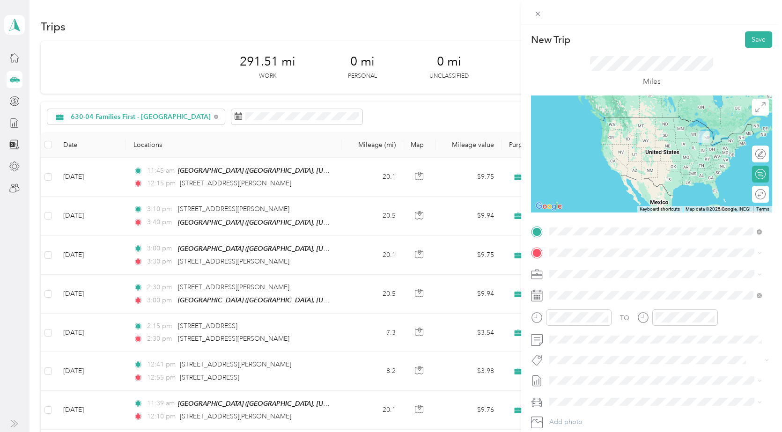
click at [623, 261] on span "[STREET_ADDRESS][PERSON_NAME][US_STATE]" at bounding box center [640, 265] width 146 height 8
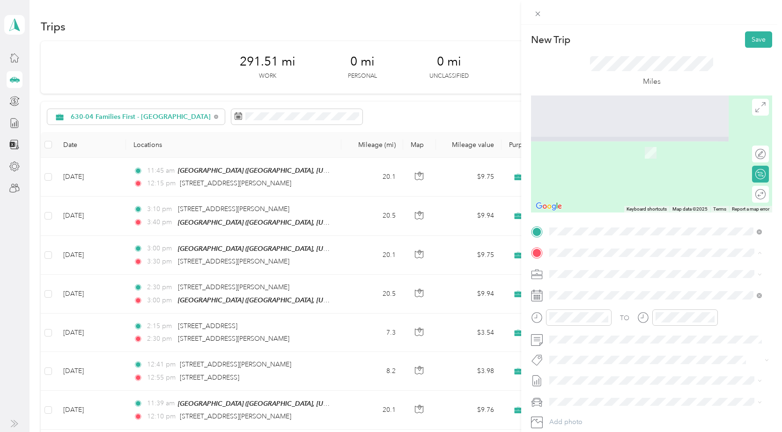
click at [603, 292] on strong "Big Rapids" at bounding box center [615, 291] width 33 height 8
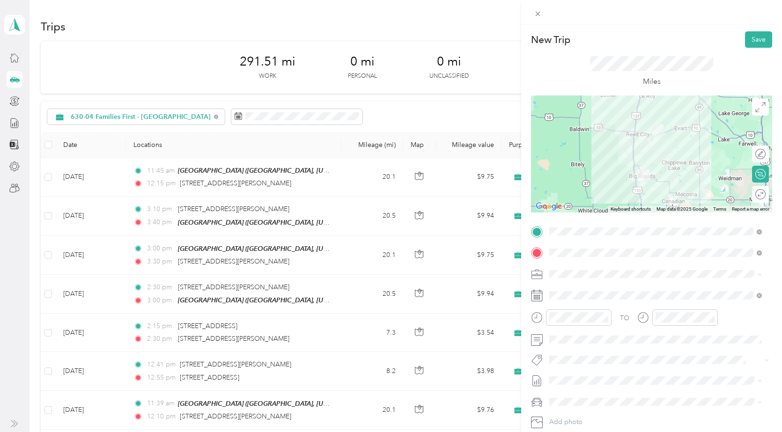
click at [630, 334] on li "630-04 Families First - [GEOGRAPHIC_DATA]" at bounding box center [655, 339] width 219 height 16
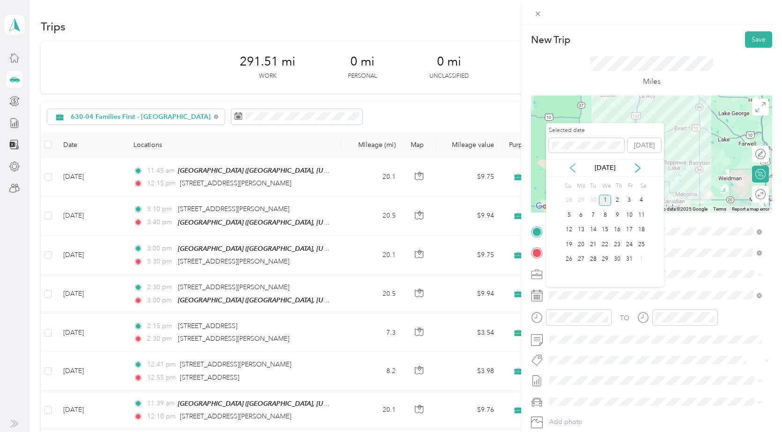
click at [572, 167] on icon at bounding box center [572, 167] width 9 height 9
click at [584, 262] on div "29" at bounding box center [581, 260] width 12 height 12
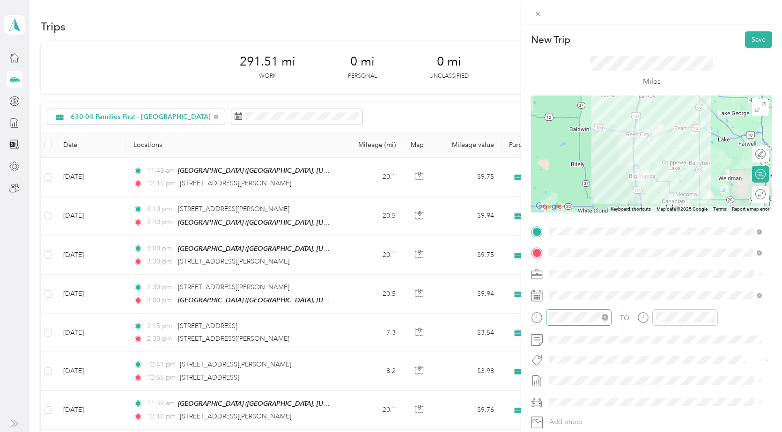
click at [583, 324] on div at bounding box center [579, 317] width 66 height 16
click at [759, 42] on button "Save" at bounding box center [758, 39] width 27 height 16
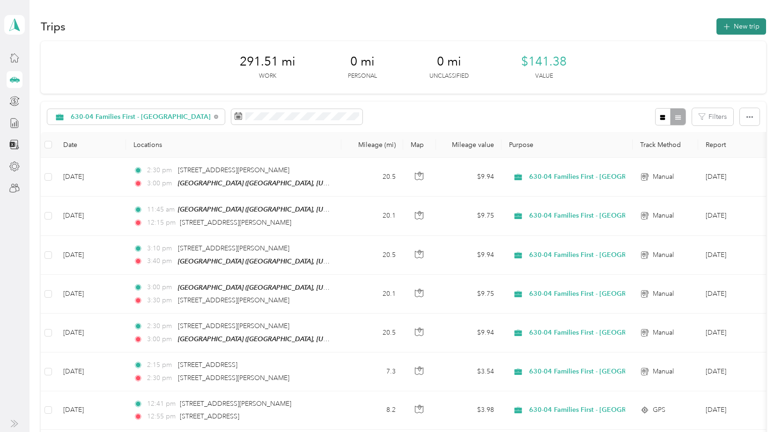
click at [742, 27] on button "New trip" at bounding box center [741, 26] width 50 height 16
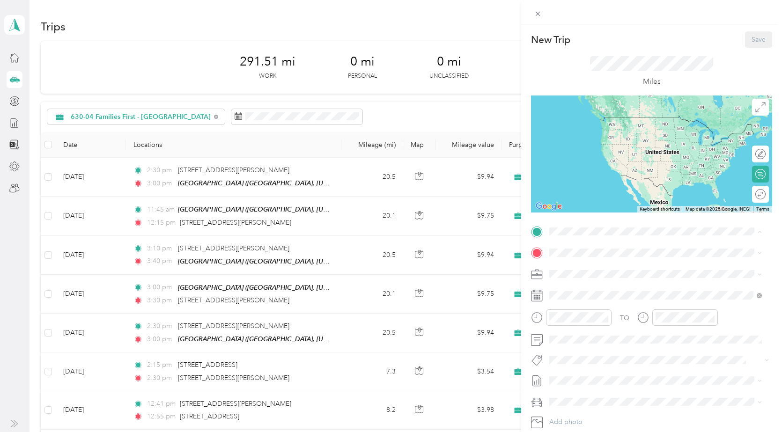
click at [624, 274] on div "TEAM [GEOGRAPHIC_DATA], [US_STATE], [GEOGRAPHIC_DATA]" at bounding box center [614, 275] width 94 height 23
click at [599, 269] on span "[STREET_ADDRESS][PERSON_NAME][US_STATE]" at bounding box center [640, 265] width 146 height 8
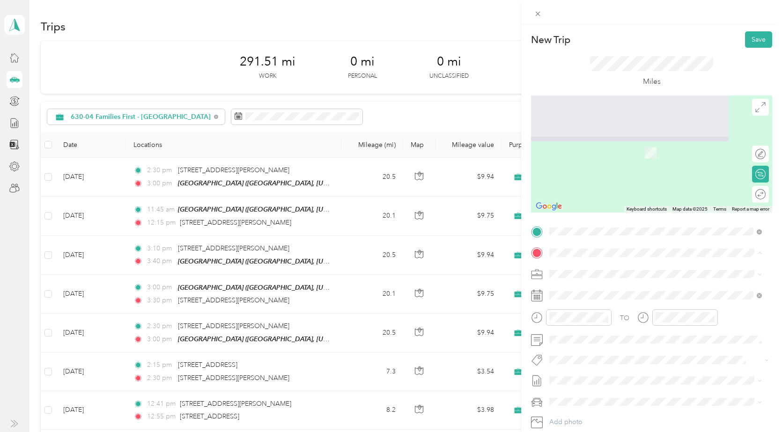
drag, startPoint x: 608, startPoint y: 295, endPoint x: 601, endPoint y: 297, distance: 6.4
click at [608, 296] on div "TEAM Big Rapids" at bounding box center [614, 292] width 94 height 12
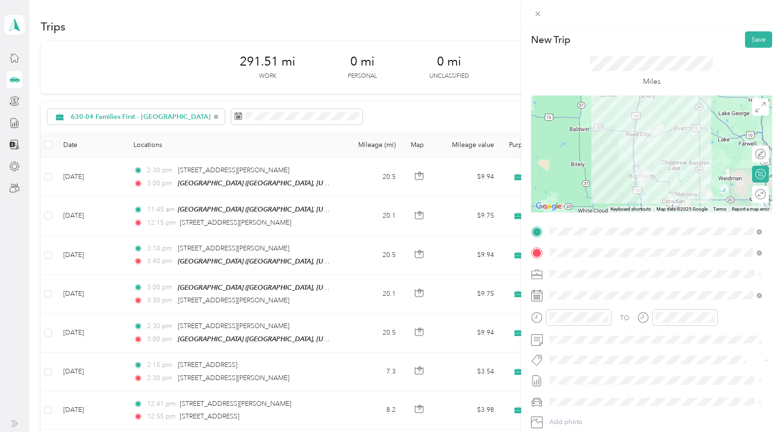
click at [642, 338] on span "630-04 Families First - [GEOGRAPHIC_DATA]" at bounding box center [618, 340] width 132 height 8
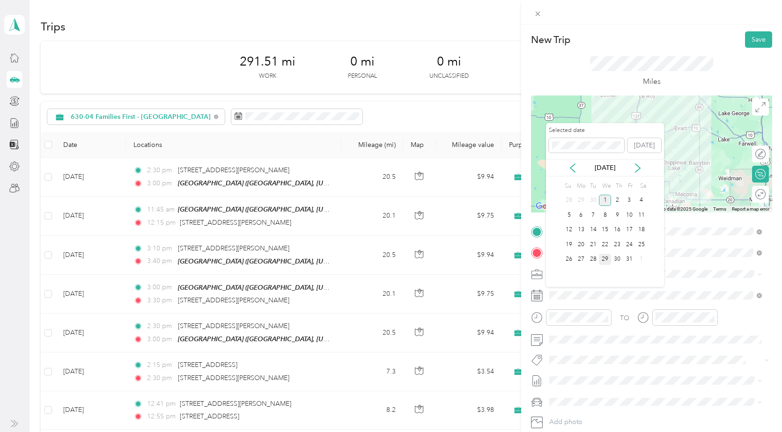
click at [608, 259] on div "29" at bounding box center [605, 260] width 12 height 12
click at [572, 167] on icon at bounding box center [572, 167] width 9 height 9
click at [580, 257] on div "29" at bounding box center [581, 260] width 12 height 12
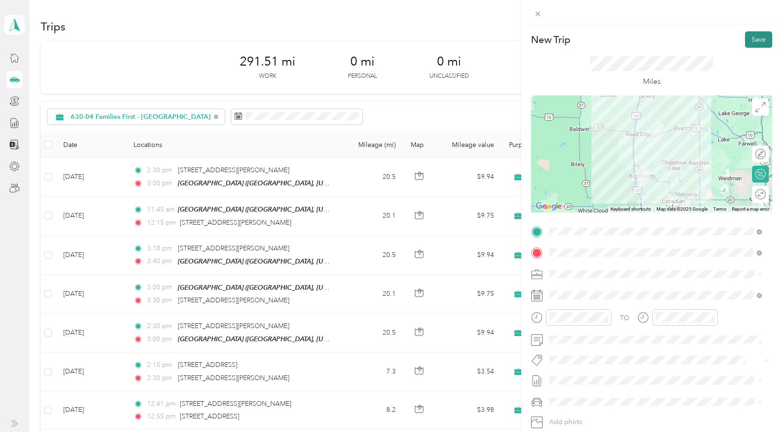
click at [747, 40] on button "Save" at bounding box center [758, 39] width 27 height 16
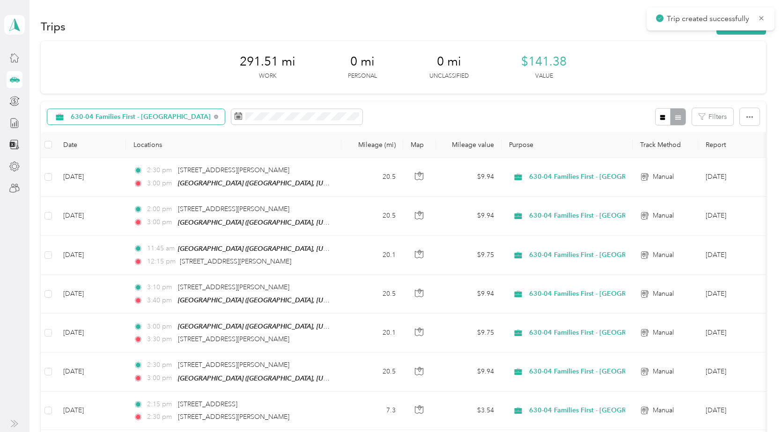
click at [163, 120] on span "630-04 Families First - [GEOGRAPHIC_DATA]" at bounding box center [141, 117] width 140 height 7
click at [141, 131] on span "All purposes" at bounding box center [179, 134] width 216 height 10
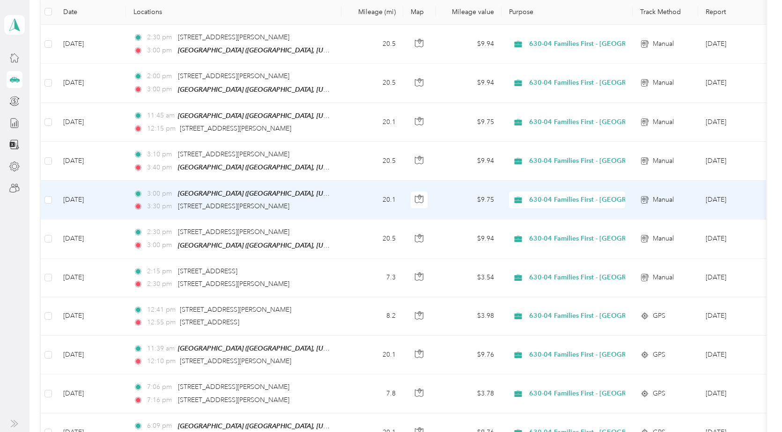
scroll to position [111, 0]
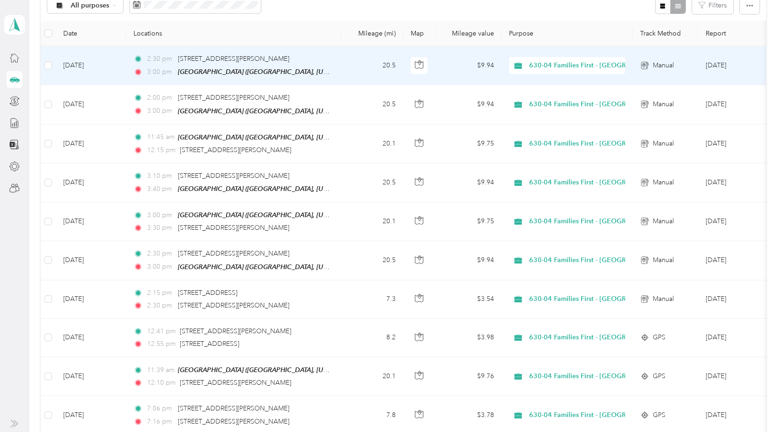
click at [111, 65] on td "Sep 29, 2025" at bounding box center [91, 65] width 70 height 39
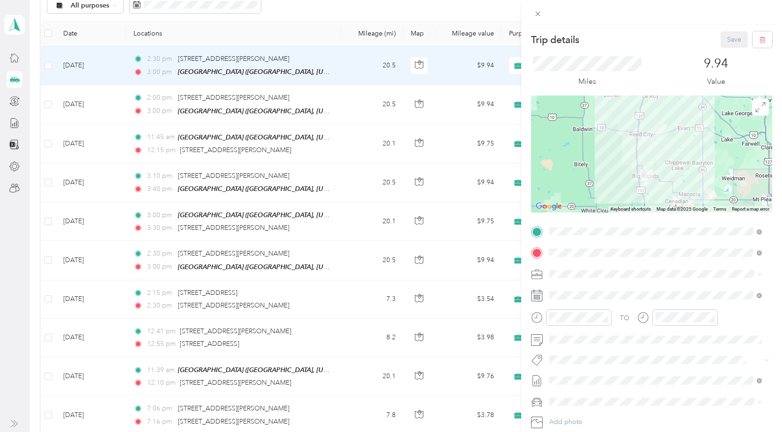
click at [117, 67] on div "Trip details Save This trip cannot be edited because it is either under review,…" at bounding box center [391, 216] width 782 height 432
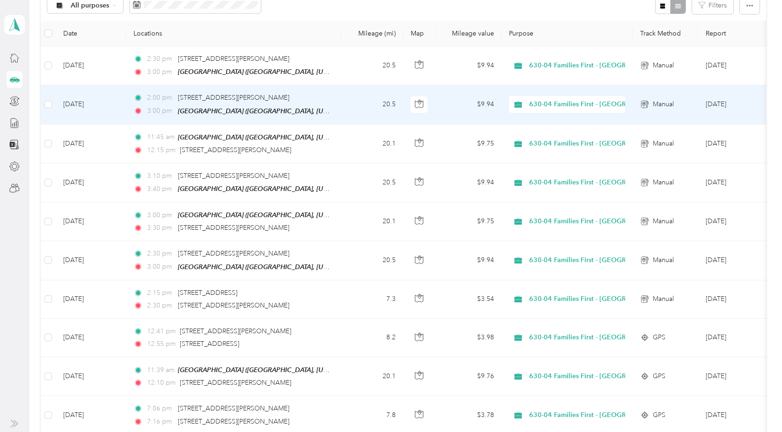
click at [125, 101] on td "Sep 29, 2025" at bounding box center [91, 104] width 70 height 39
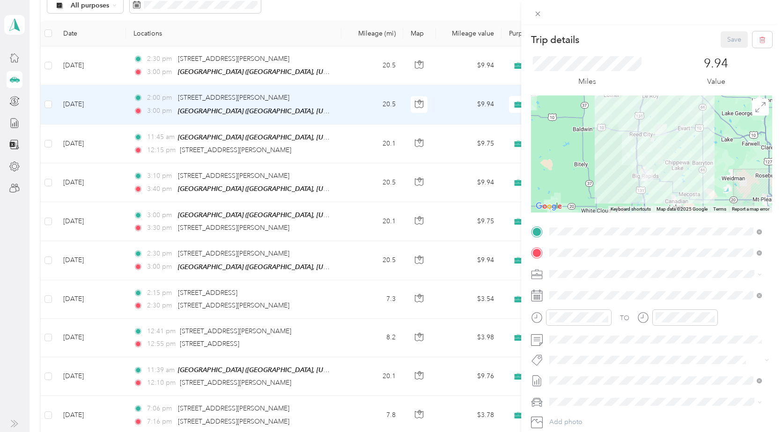
click at [638, 37] on div "Trip details Save" at bounding box center [651, 39] width 241 height 16
click at [537, 12] on icon at bounding box center [538, 14] width 8 height 8
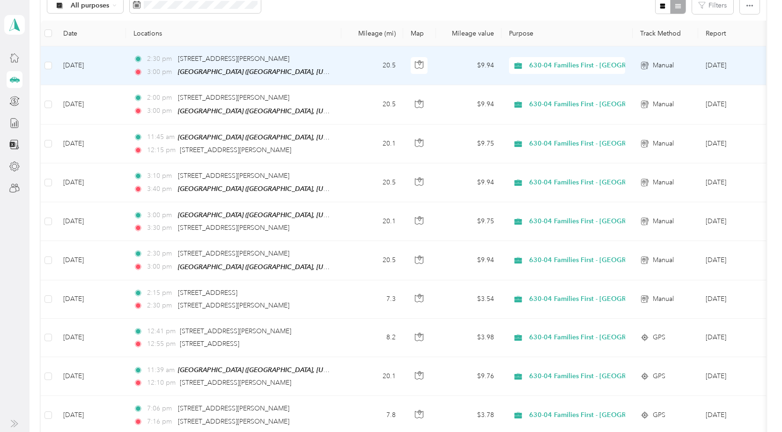
click at [110, 62] on td "Sep 29, 2025" at bounding box center [91, 65] width 70 height 39
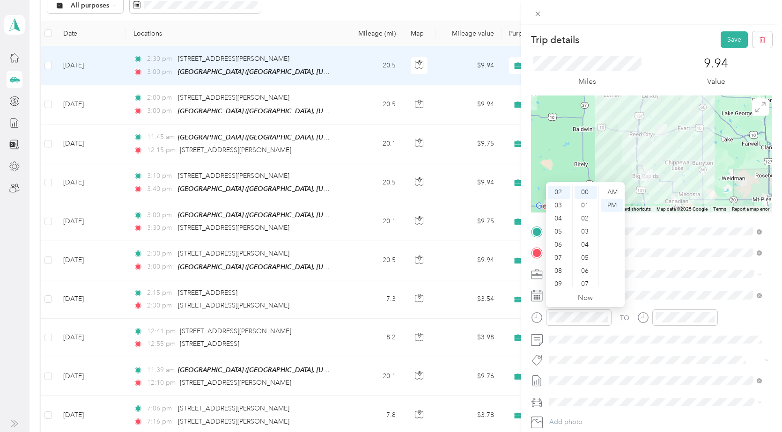
click at [707, 279] on span at bounding box center [659, 274] width 226 height 15
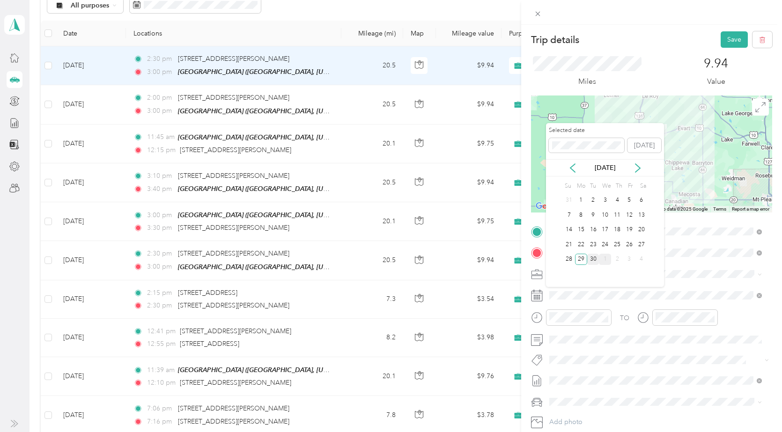
click at [594, 255] on div "30" at bounding box center [593, 260] width 12 height 12
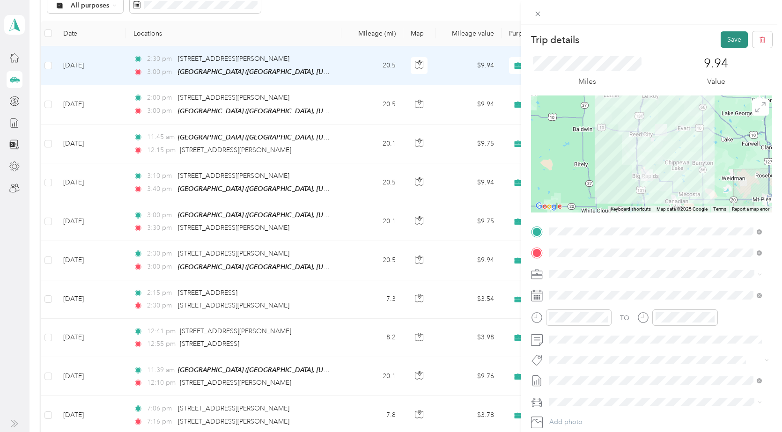
click at [727, 35] on button "Save" at bounding box center [733, 39] width 27 height 16
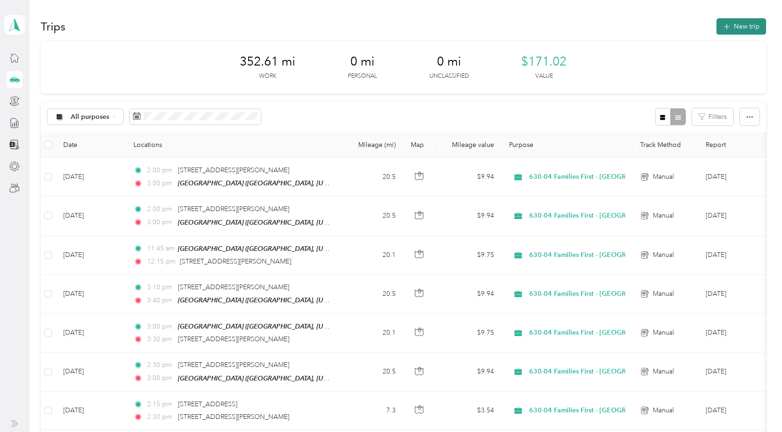
click at [741, 29] on button "New trip" at bounding box center [741, 26] width 50 height 16
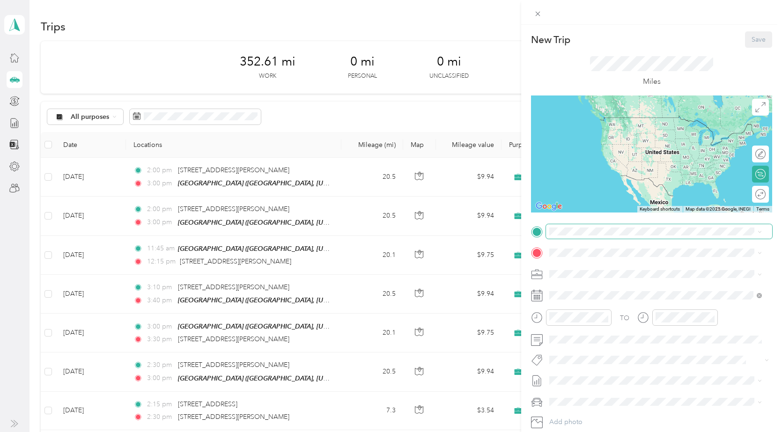
click at [616, 235] on span at bounding box center [659, 231] width 226 height 15
click at [623, 275] on div "TEAM [GEOGRAPHIC_DATA], [US_STATE], [GEOGRAPHIC_DATA]" at bounding box center [614, 275] width 94 height 23
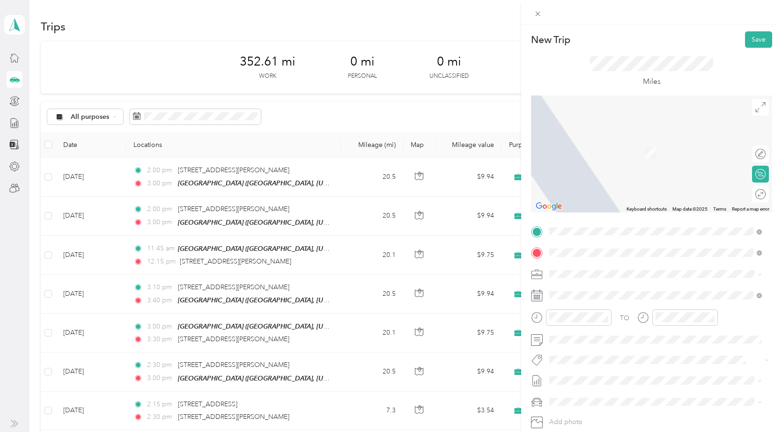
click at [610, 291] on span "[STREET_ADDRESS][PERSON_NAME][US_STATE]" at bounding box center [640, 286] width 146 height 8
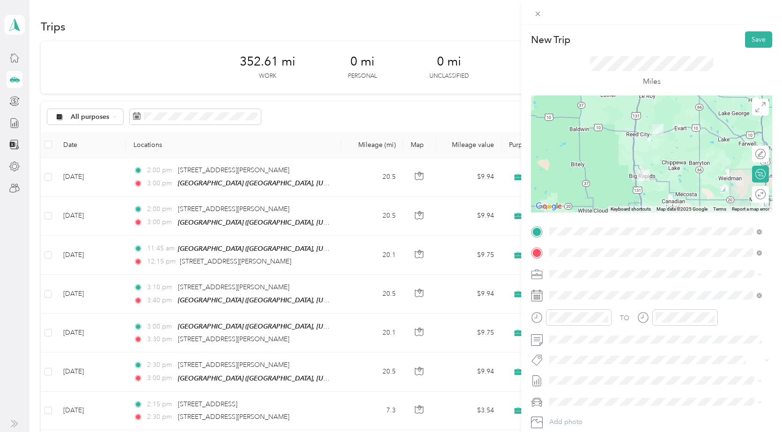
click at [637, 341] on li "630-04 Families First - [GEOGRAPHIC_DATA]" at bounding box center [655, 336] width 219 height 16
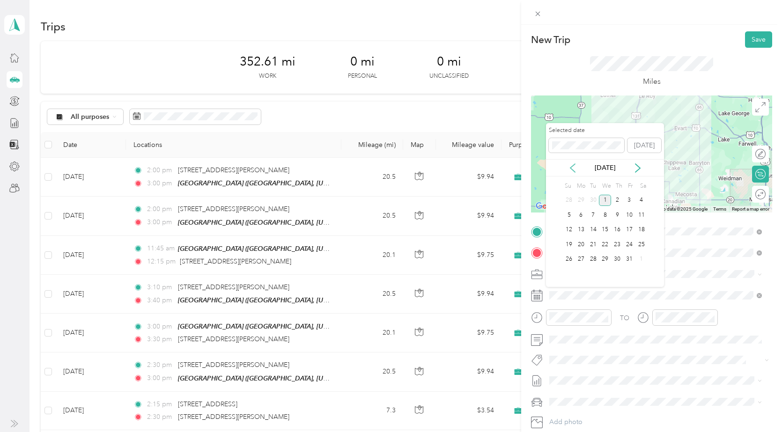
click at [574, 168] on icon at bounding box center [572, 167] width 9 height 9
click at [596, 259] on div "30" at bounding box center [593, 260] width 12 height 12
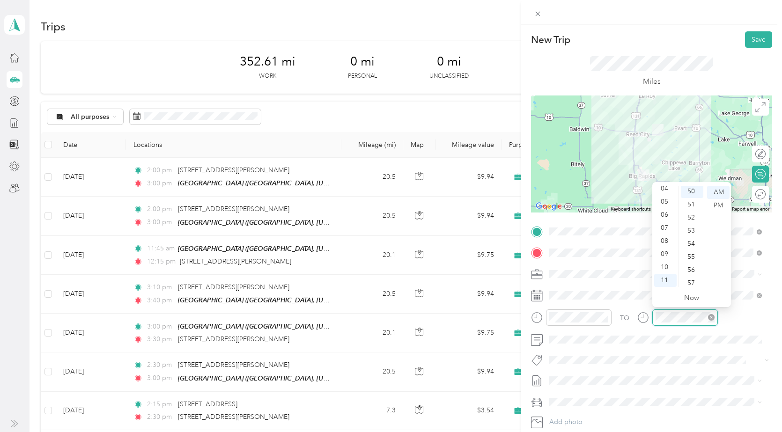
scroll to position [655, 0]
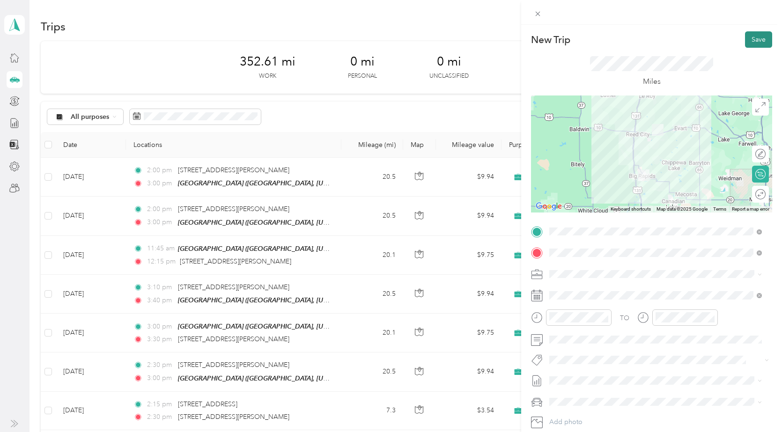
click at [754, 36] on button "Save" at bounding box center [758, 39] width 27 height 16
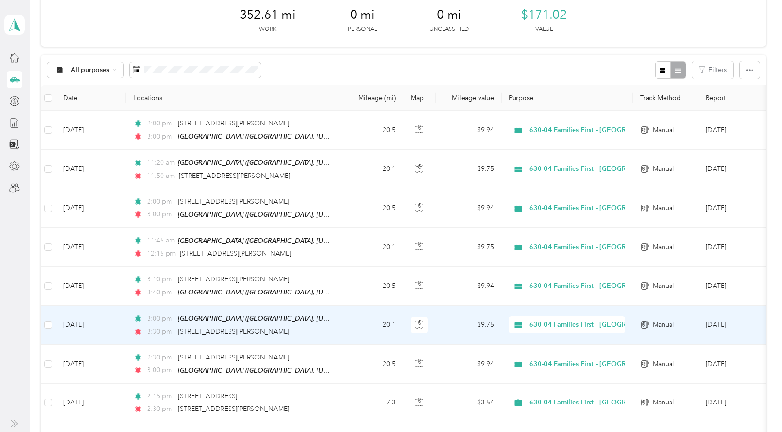
scroll to position [0, 0]
